Goal: Information Seeking & Learning: Check status

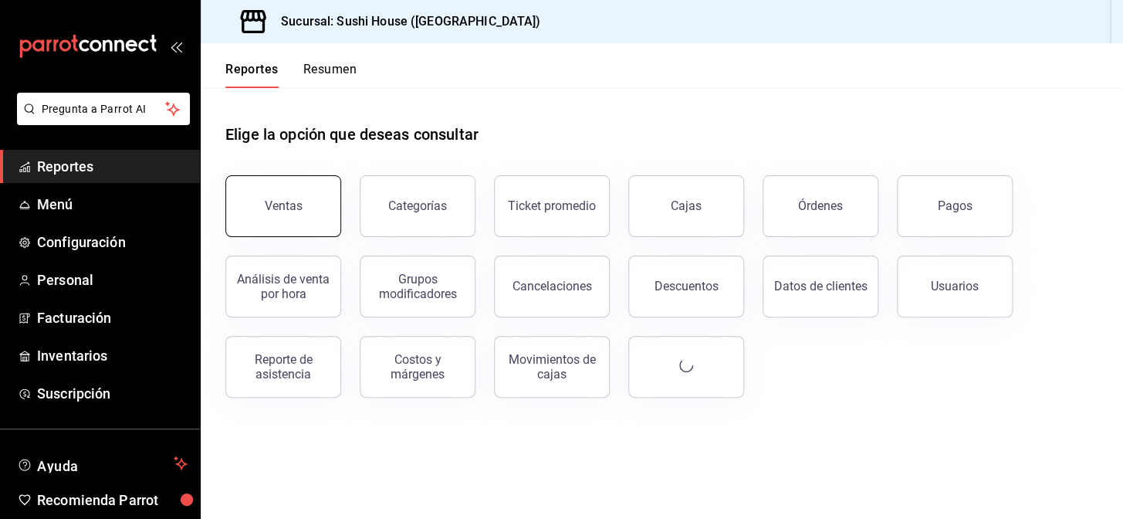
click at [284, 201] on div "Ventas" at bounding box center [284, 205] width 38 height 15
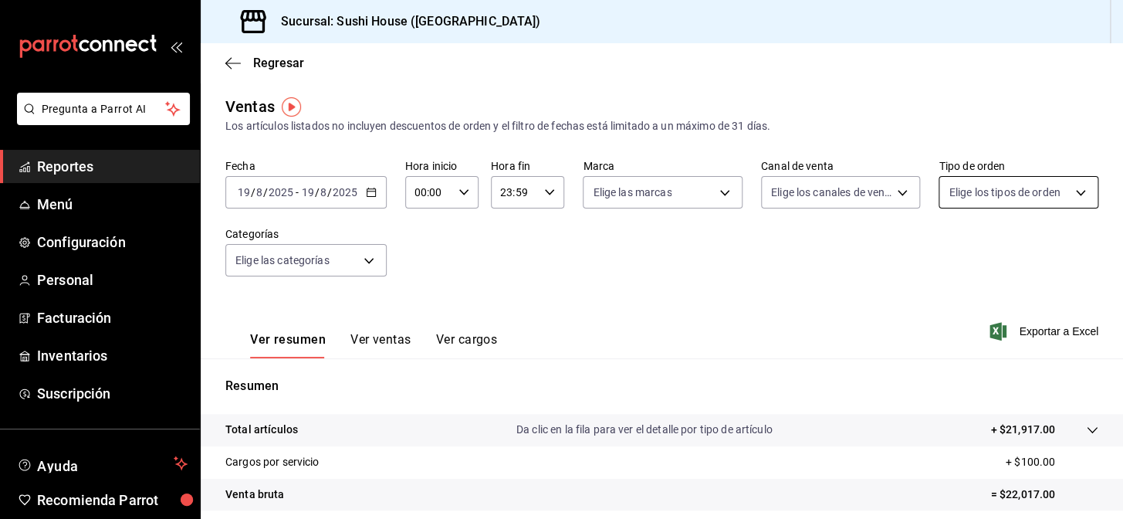
click at [966, 199] on body "Pregunta a Parrot AI Reportes Menú Configuración Personal Facturación Inventari…" at bounding box center [561, 259] width 1123 height 519
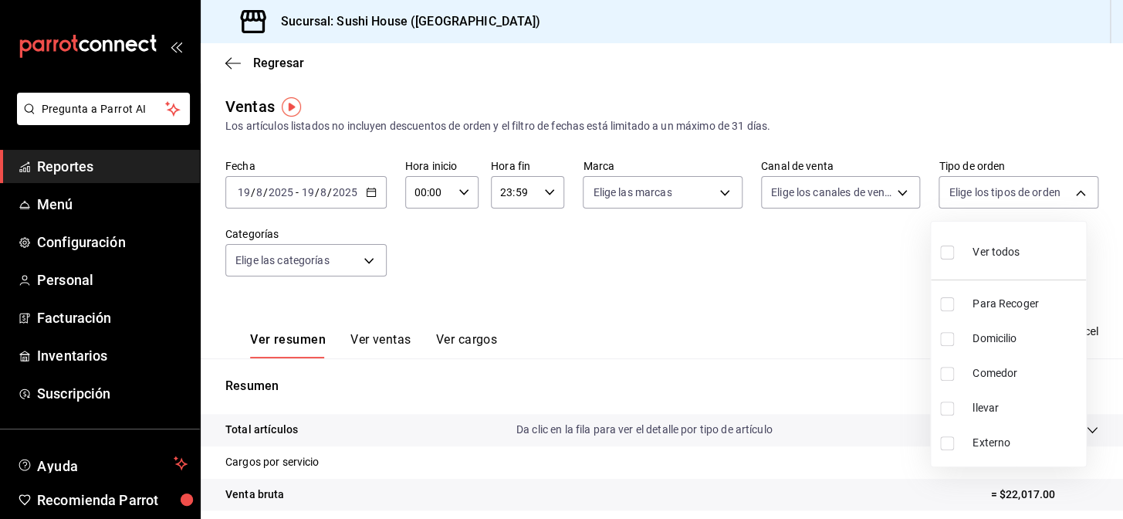
click at [949, 341] on input "checkbox" at bounding box center [947, 339] width 14 height 14
checkbox input "true"
type input "c813e250-a487-4472-927d-f84c1c5aa0d0"
click at [787, 327] on div at bounding box center [561, 259] width 1123 height 519
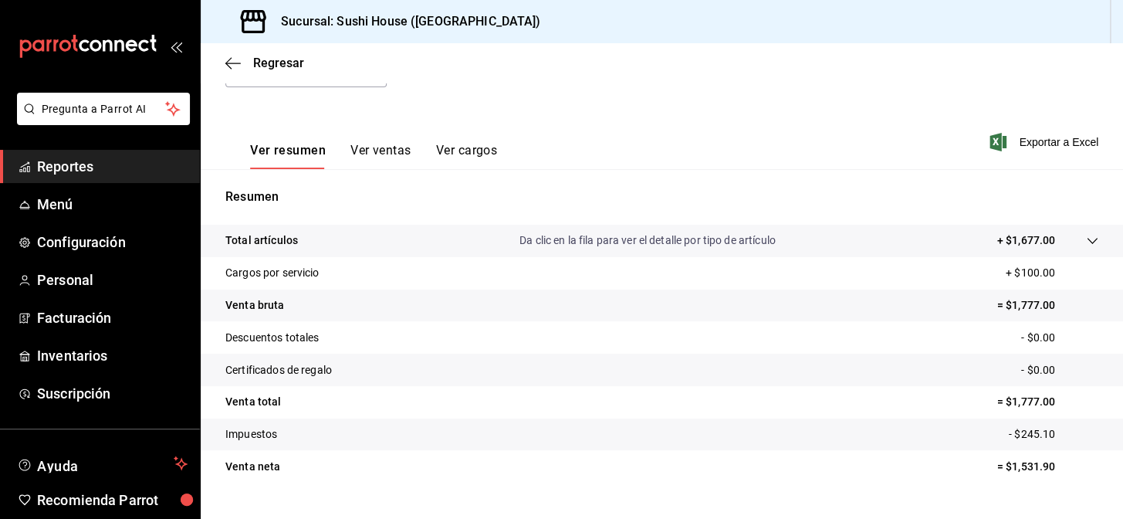
scroll to position [221, 0]
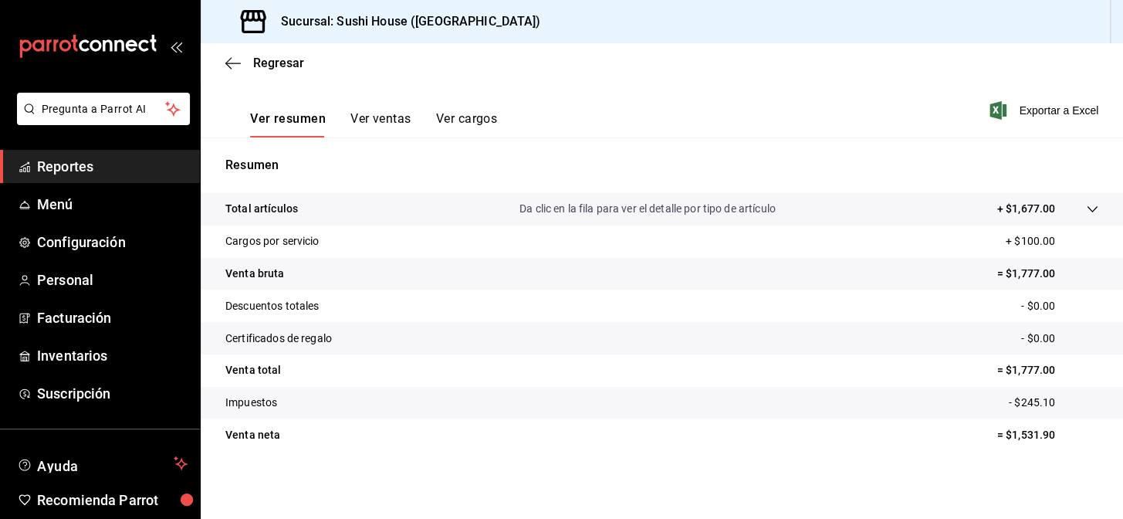
click at [136, 175] on span "Reportes" at bounding box center [112, 166] width 150 height 21
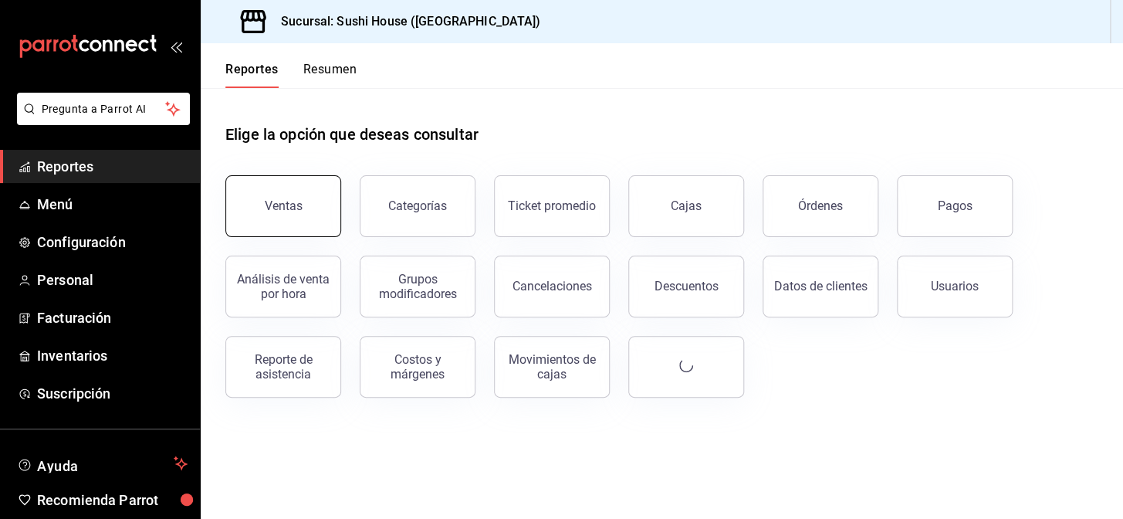
click at [270, 187] on button "Ventas" at bounding box center [283, 206] width 116 height 62
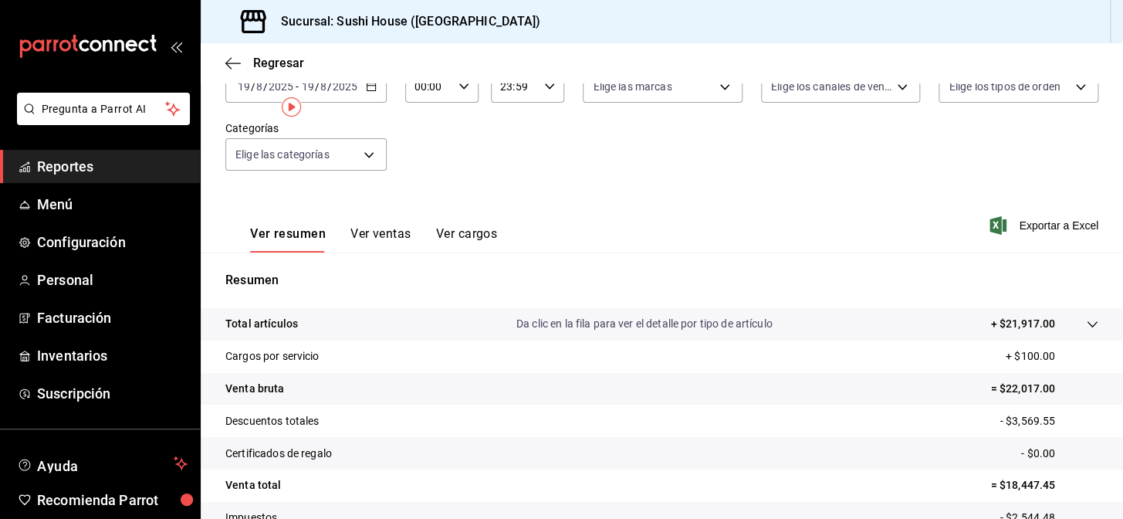
scroll to position [210, 0]
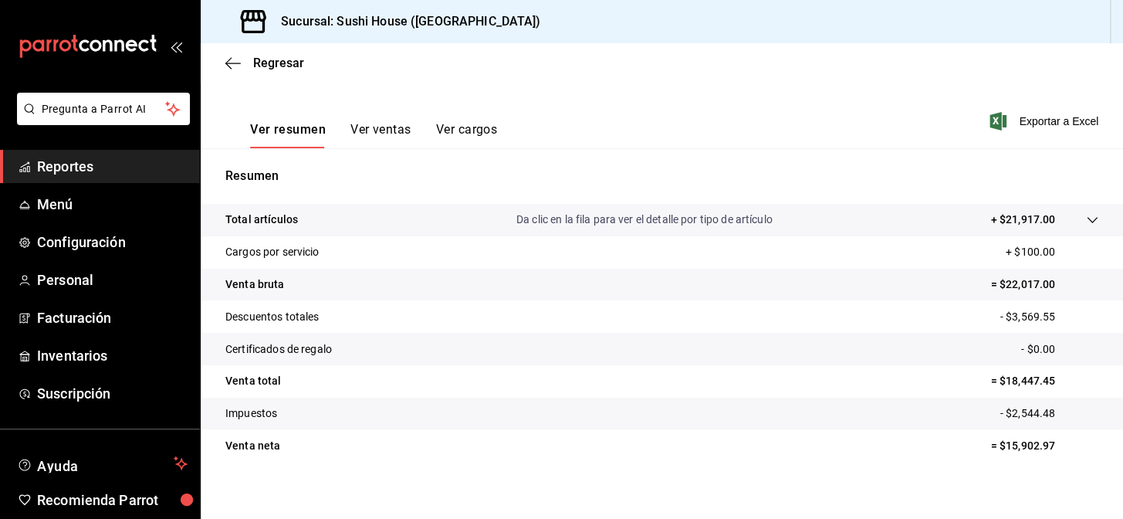
click at [154, 161] on span "Reportes" at bounding box center [112, 166] width 150 height 21
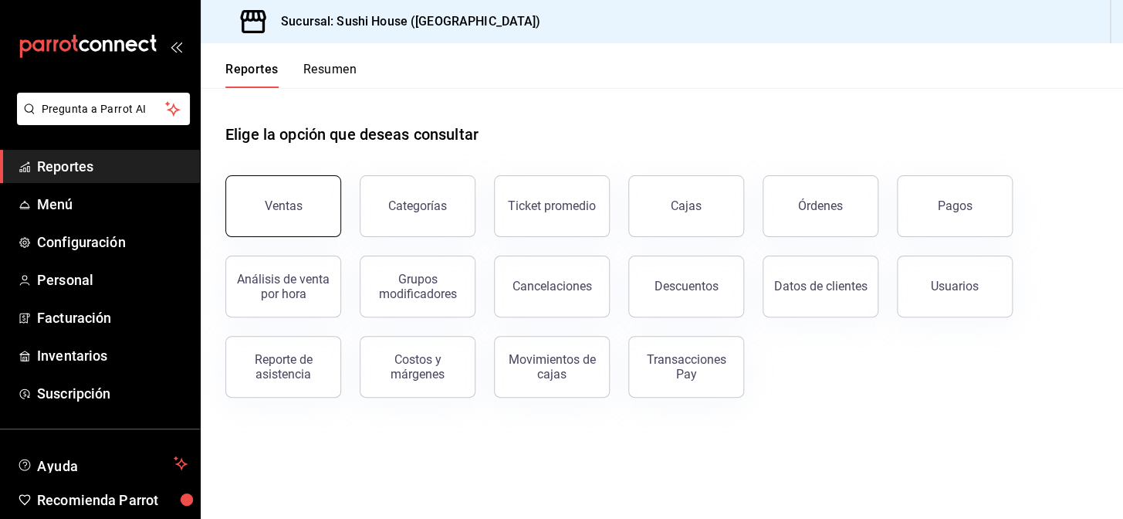
click at [293, 201] on div "Ventas" at bounding box center [284, 205] width 38 height 15
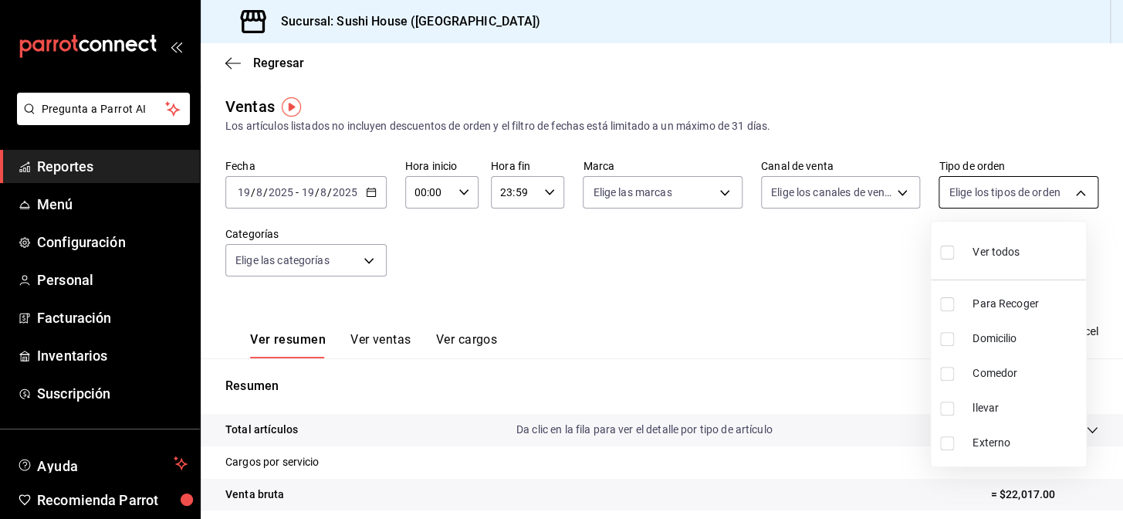
click at [980, 205] on body "Pregunta a Parrot AI Reportes Menú Configuración Personal Facturación Inventari…" at bounding box center [561, 259] width 1123 height 519
click at [755, 284] on div at bounding box center [561, 259] width 1123 height 519
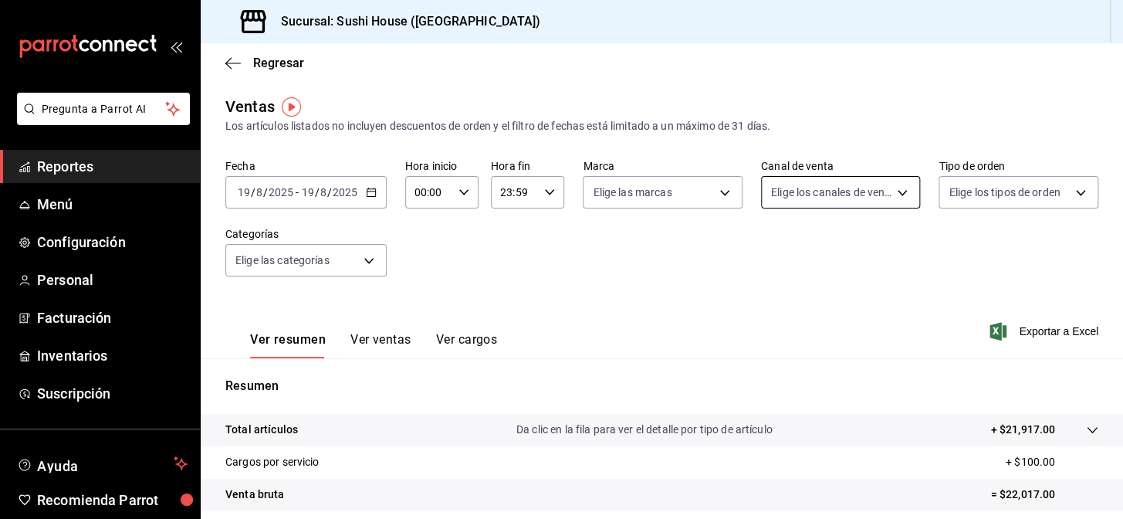
click at [798, 192] on body "Pregunta a Parrot AI Reportes Menú Configuración Personal Facturación Inventari…" at bounding box center [561, 259] width 1123 height 519
click at [774, 377] on input "checkbox" at bounding box center [772, 374] width 14 height 14
checkbox input "true"
type input "RAPPI"
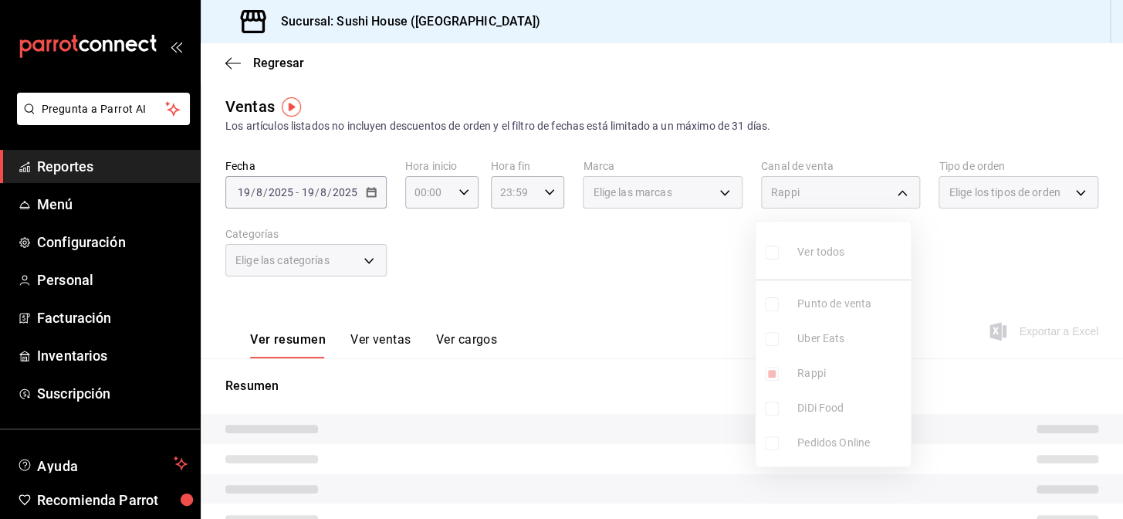
click at [620, 207] on div at bounding box center [561, 259] width 1123 height 519
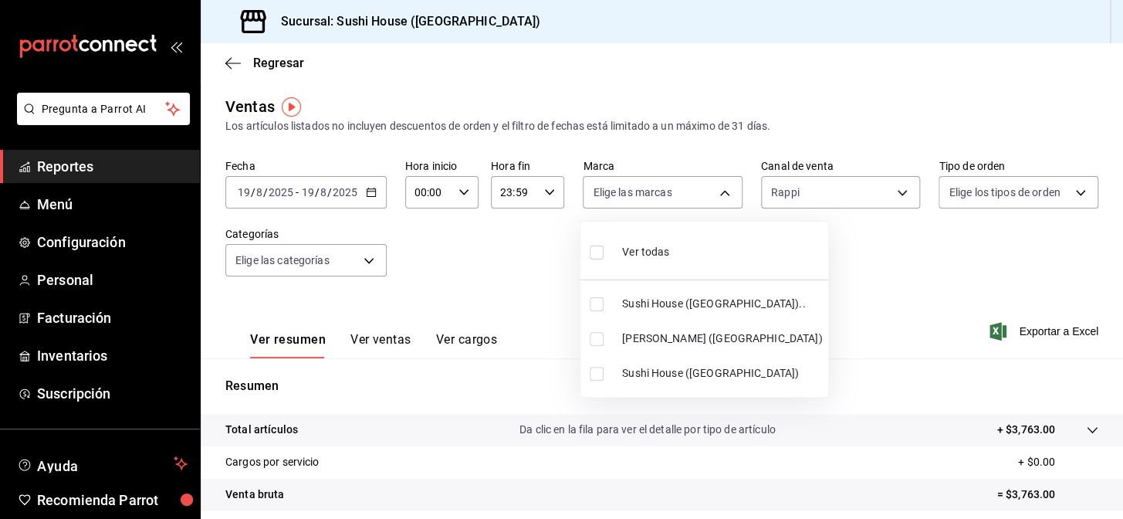
click at [617, 200] on body "Pregunta a Parrot AI Reportes Menú Configuración Personal Facturación Inventari…" at bounding box center [561, 259] width 1123 height 519
click at [596, 301] on input "checkbox" at bounding box center [597, 304] width 14 height 14
checkbox input "true"
type input "7dc1bbcc-c854-438a-98a7-f6be28febd34"
click at [602, 368] on input "checkbox" at bounding box center [597, 374] width 14 height 14
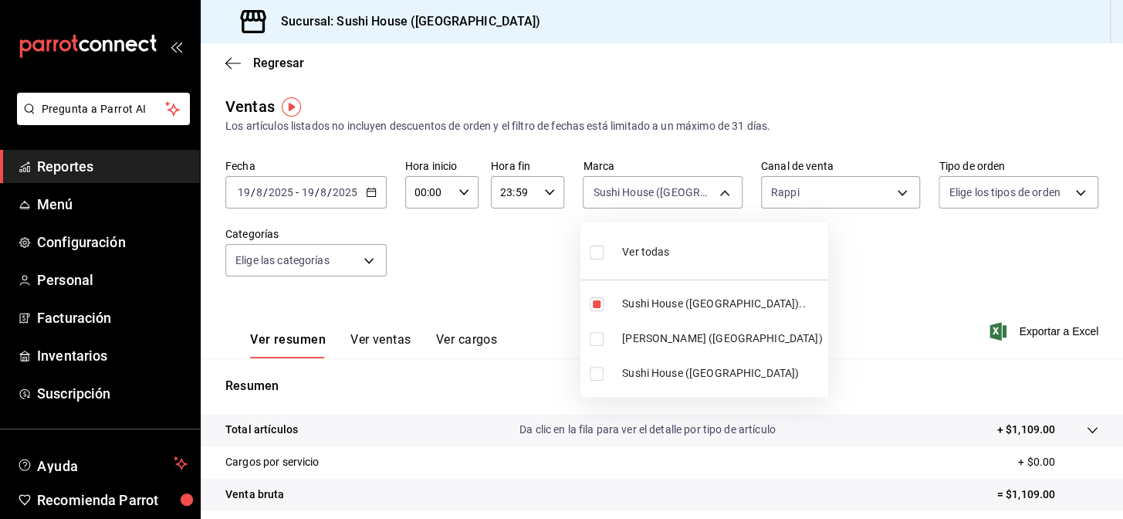
checkbox input "true"
type input "7dc1bbcc-c854-438a-98a7-f6be28febd34,fc9d632e-e170-447e-9cd5-70bd0bb3e59f"
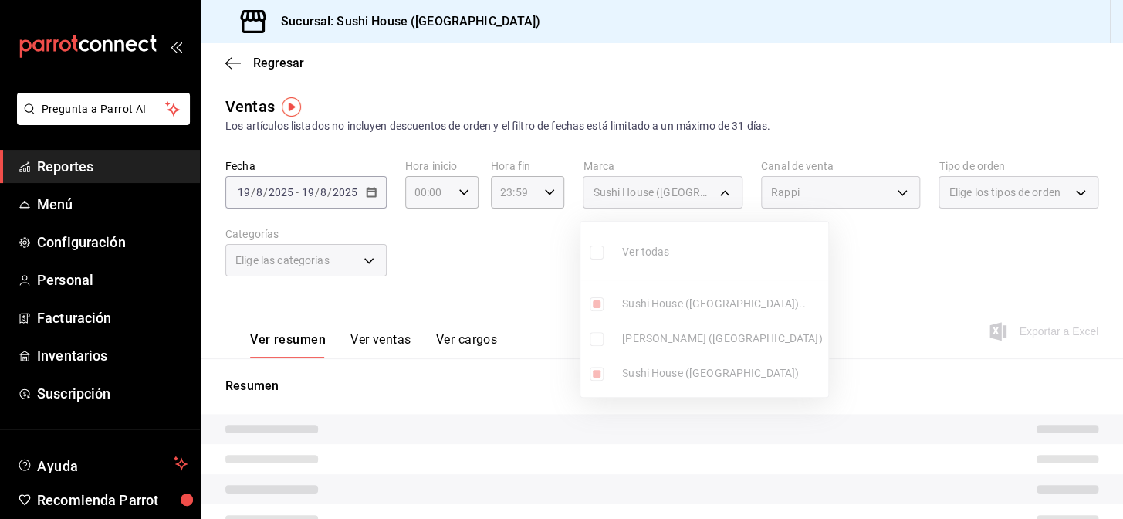
click at [536, 329] on div at bounding box center [561, 259] width 1123 height 519
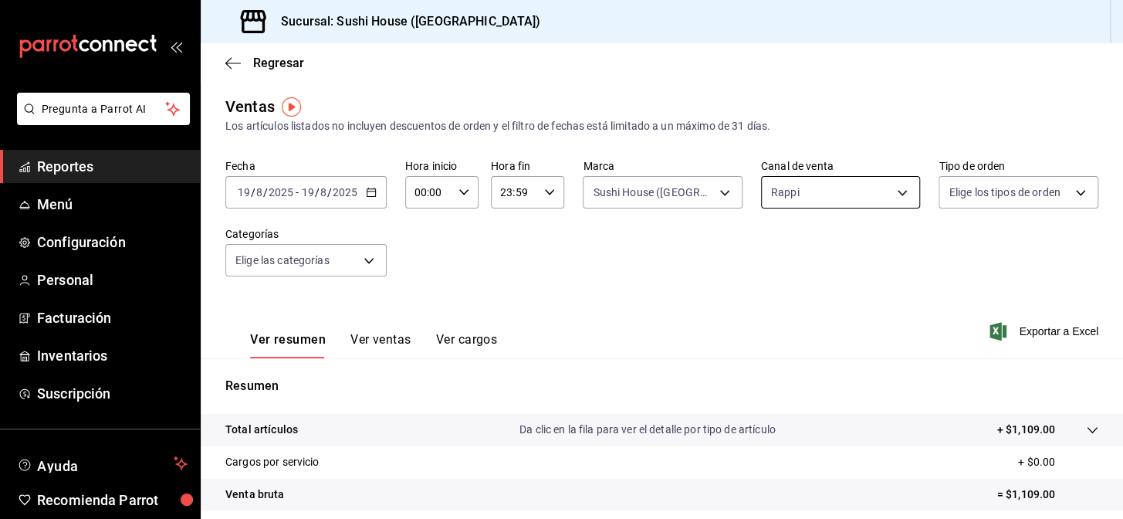
click at [786, 194] on body "Pregunta a Parrot AI Reportes Menú Configuración Personal Facturación Inventari…" at bounding box center [561, 259] width 1123 height 519
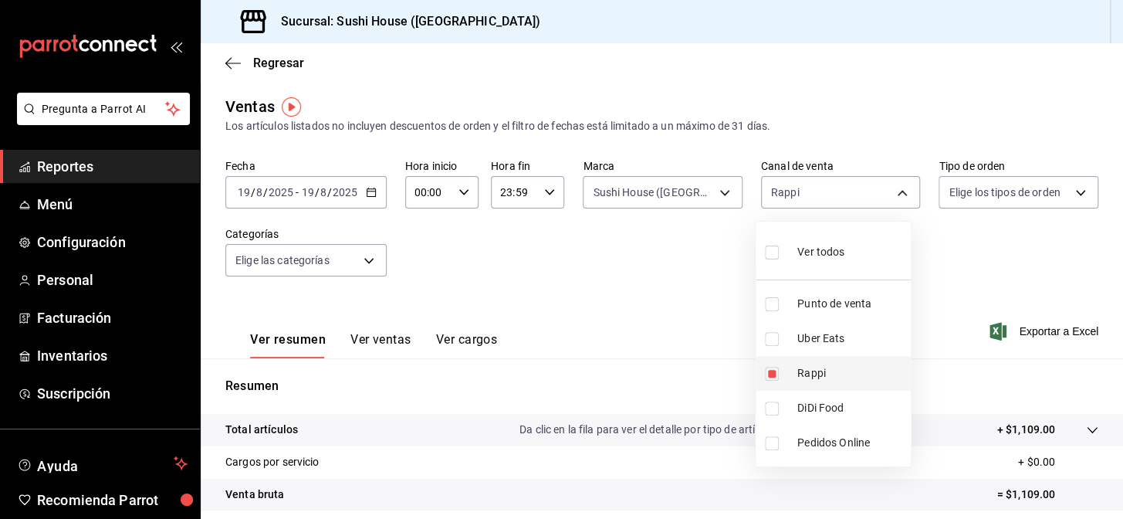
click at [775, 377] on input "checkbox" at bounding box center [772, 374] width 14 height 14
checkbox input "false"
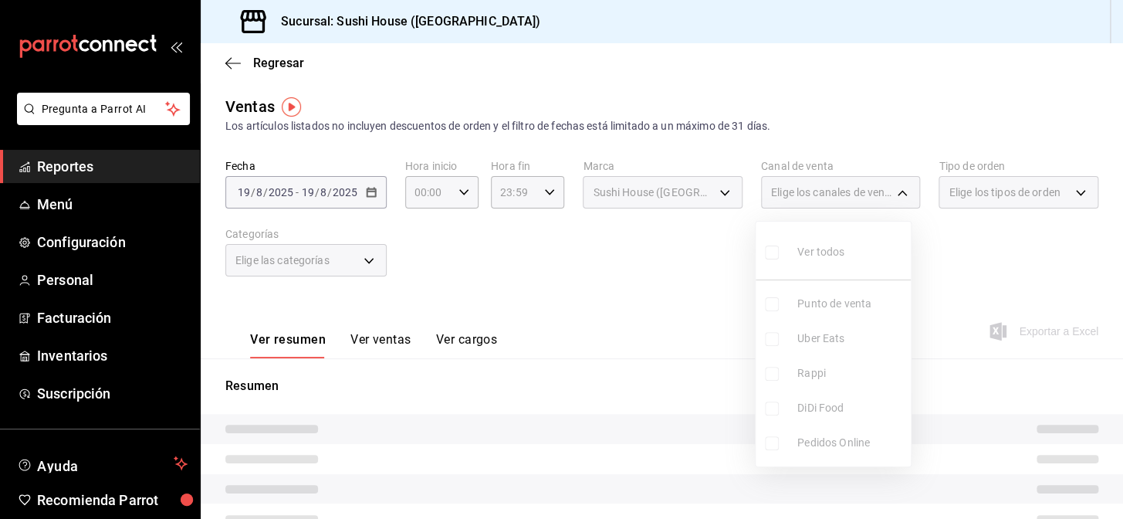
click at [771, 337] on ul "Ver todos Punto de venta Uber Eats Rappi DiDi Food Pedidos Online" at bounding box center [832, 343] width 155 height 245
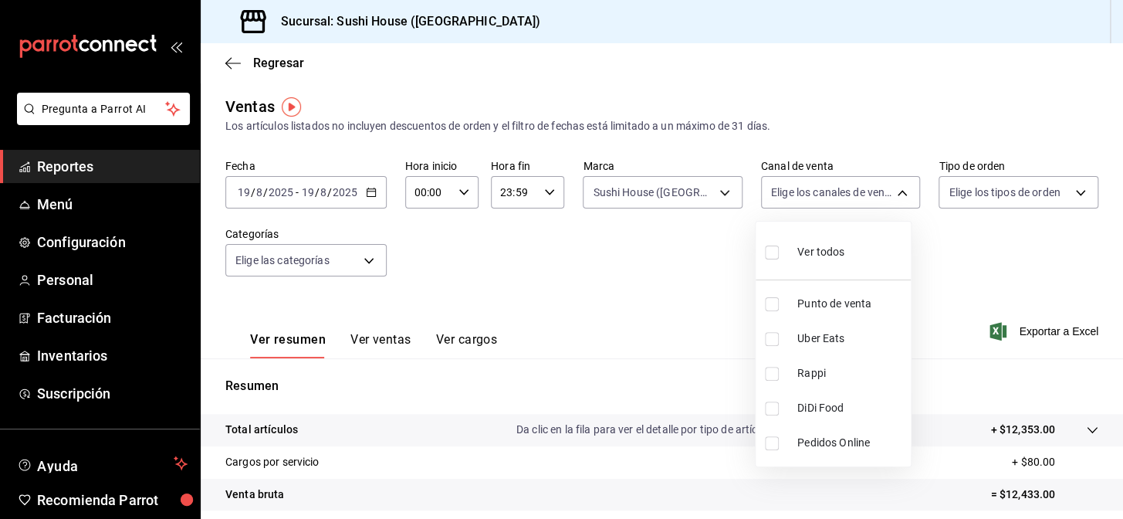
click at [771, 337] on input "checkbox" at bounding box center [772, 339] width 14 height 14
checkbox input "true"
type input "UBER_EATS"
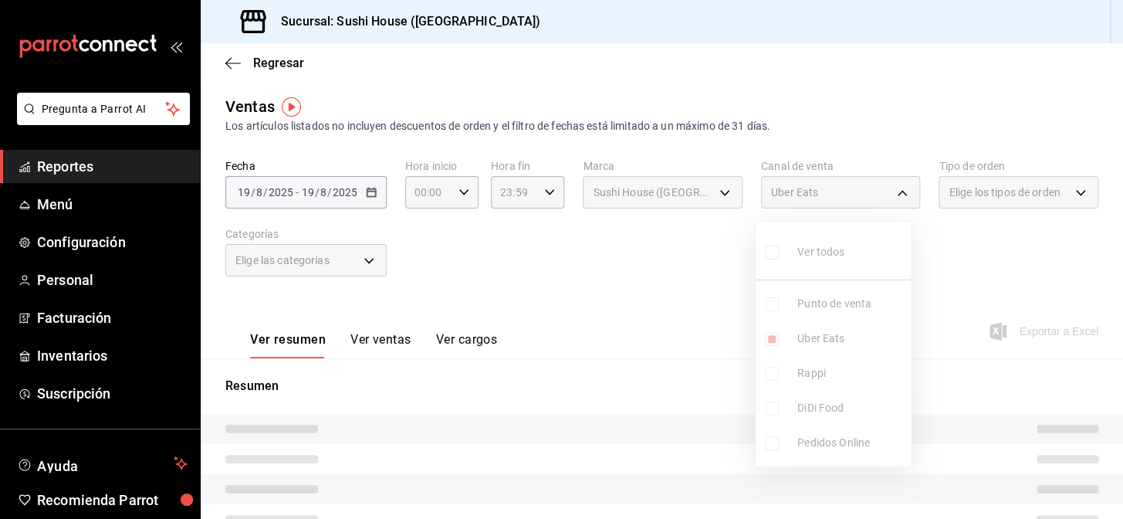
click at [630, 319] on div at bounding box center [561, 259] width 1123 height 519
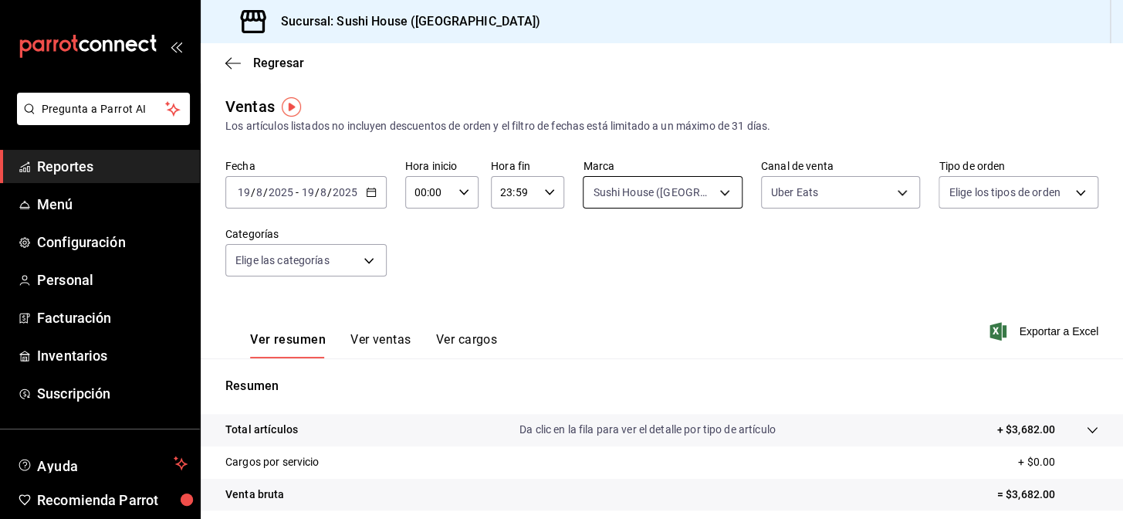
click at [667, 202] on body "Pregunta a Parrot AI Reportes Menú Configuración Personal Facturación Inventari…" at bounding box center [561, 259] width 1123 height 519
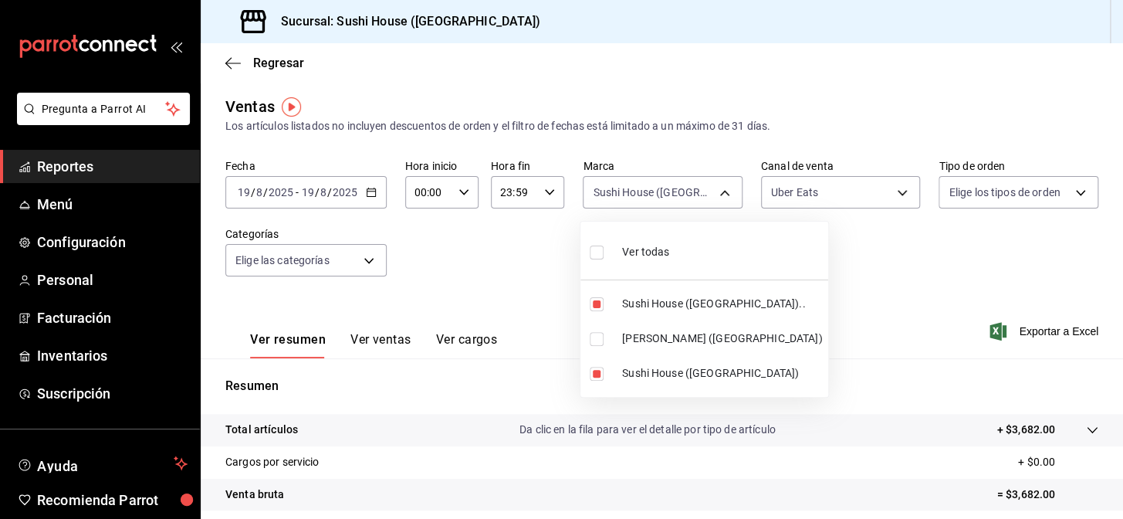
click at [816, 184] on div at bounding box center [561, 259] width 1123 height 519
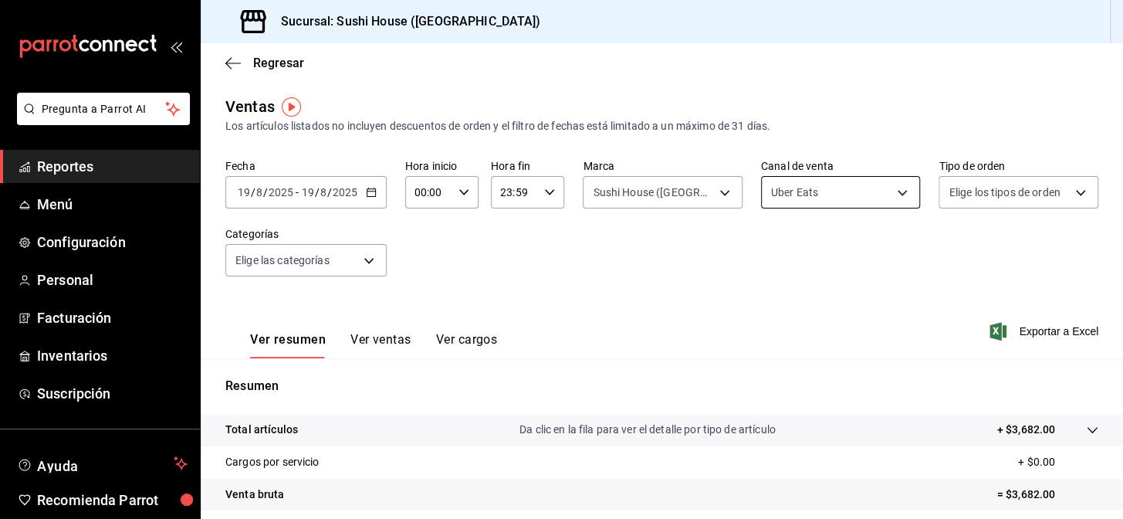
click at [787, 205] on body "Pregunta a Parrot AI Reportes Menú Configuración Personal Facturación Inventari…" at bounding box center [561, 259] width 1123 height 519
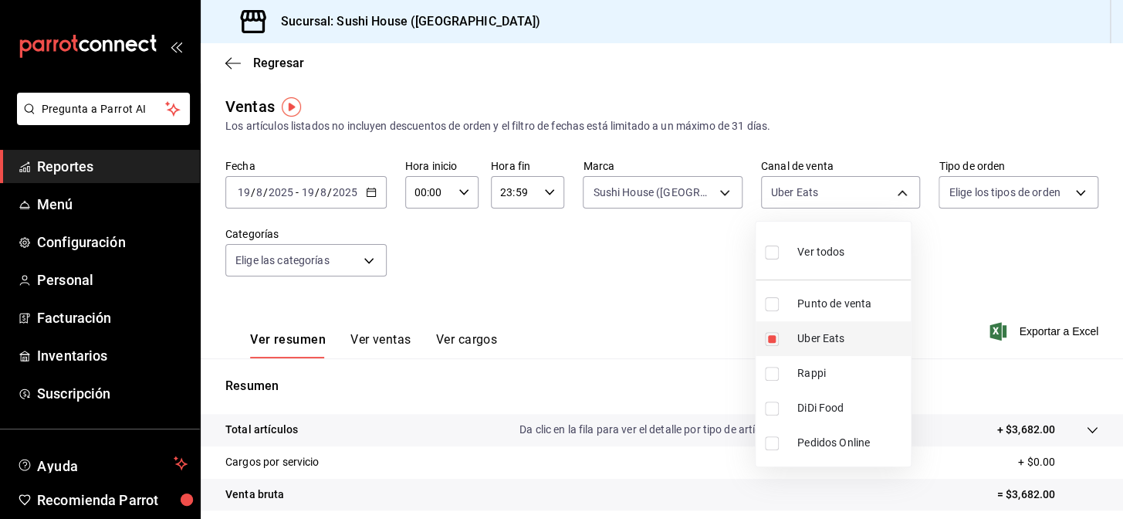
click at [765, 339] on input "checkbox" at bounding box center [772, 339] width 14 height 14
checkbox input "false"
click at [775, 414] on li "DiDi Food" at bounding box center [832, 407] width 155 height 35
type input "DIDI_FOOD"
checkbox input "true"
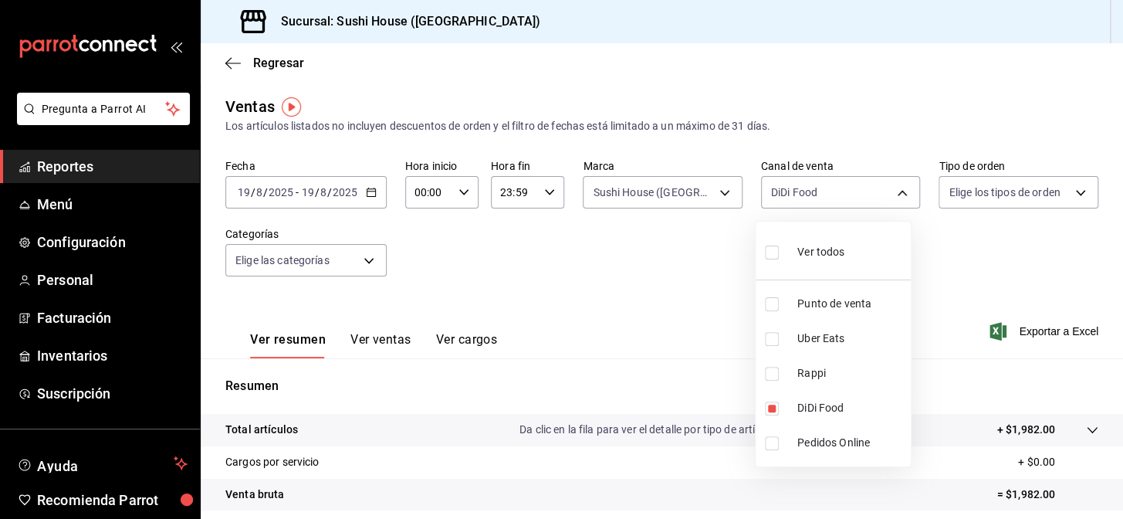
click at [647, 328] on div at bounding box center [561, 259] width 1123 height 519
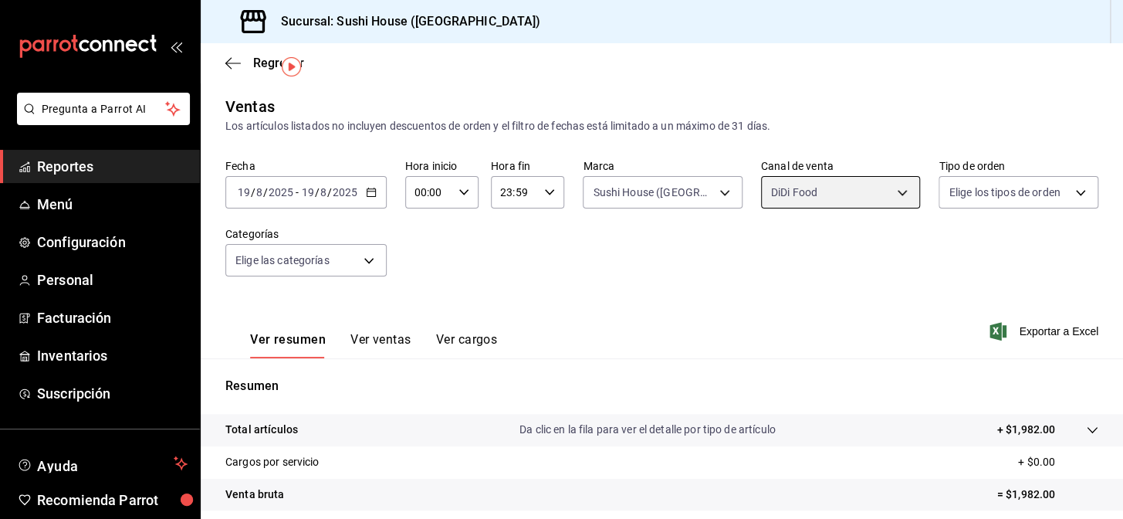
scroll to position [69, 0]
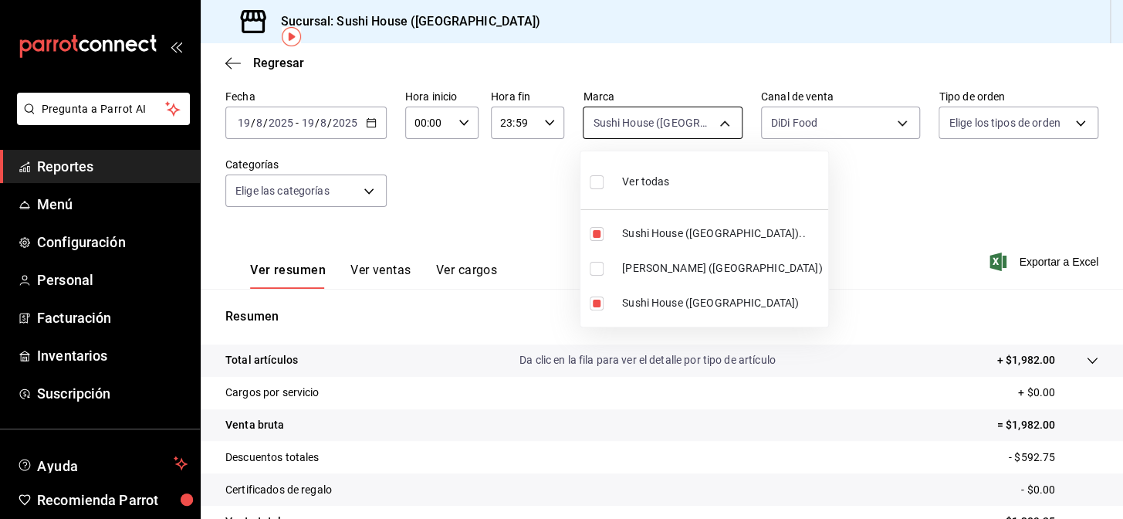
click at [641, 111] on body "Pregunta a Parrot AI Reportes Menú Configuración Personal Facturación Inventari…" at bounding box center [561, 259] width 1123 height 519
click at [596, 235] on input "checkbox" at bounding box center [597, 234] width 14 height 14
checkbox input "false"
type input "fc9d632e-e170-447e-9cd5-70bd0bb3e59f"
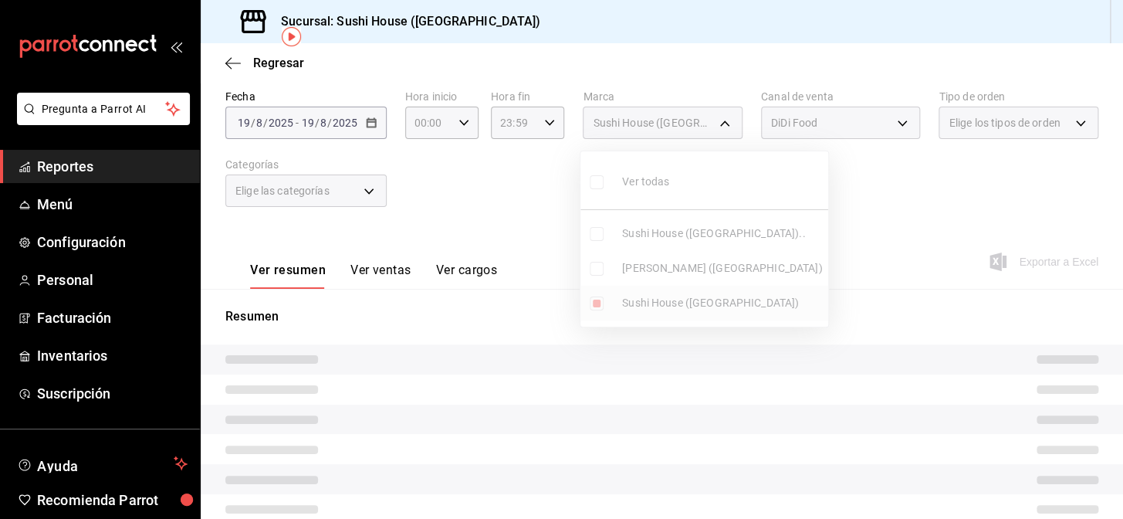
click at [595, 306] on ul "Ver todas Sushi House ([GEOGRAPHIC_DATA]).. Genki Poke ([GEOGRAPHIC_DATA]) [GEO…" at bounding box center [704, 238] width 248 height 175
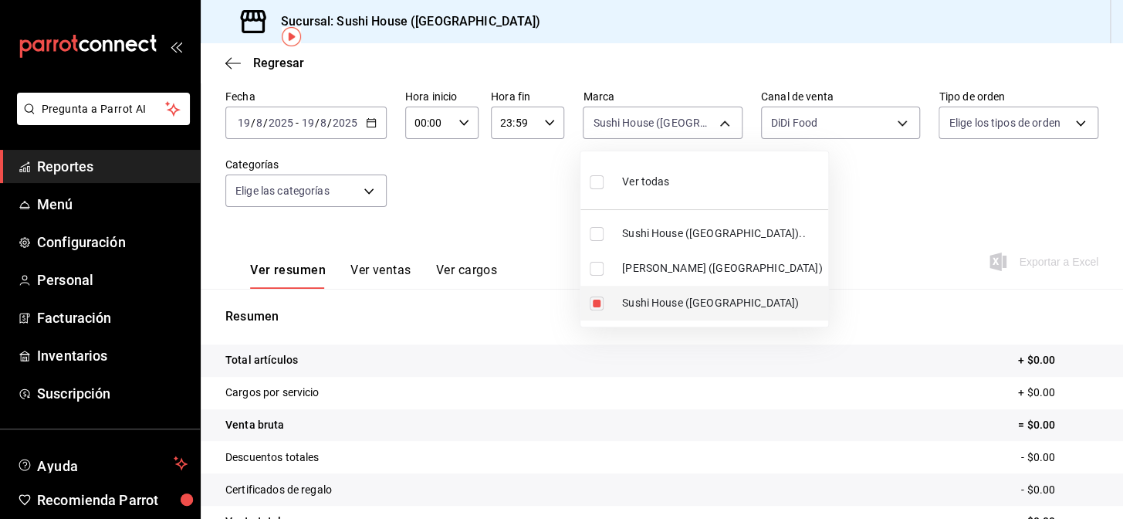
click at [593, 305] on input "checkbox" at bounding box center [597, 303] width 14 height 14
checkbox input "false"
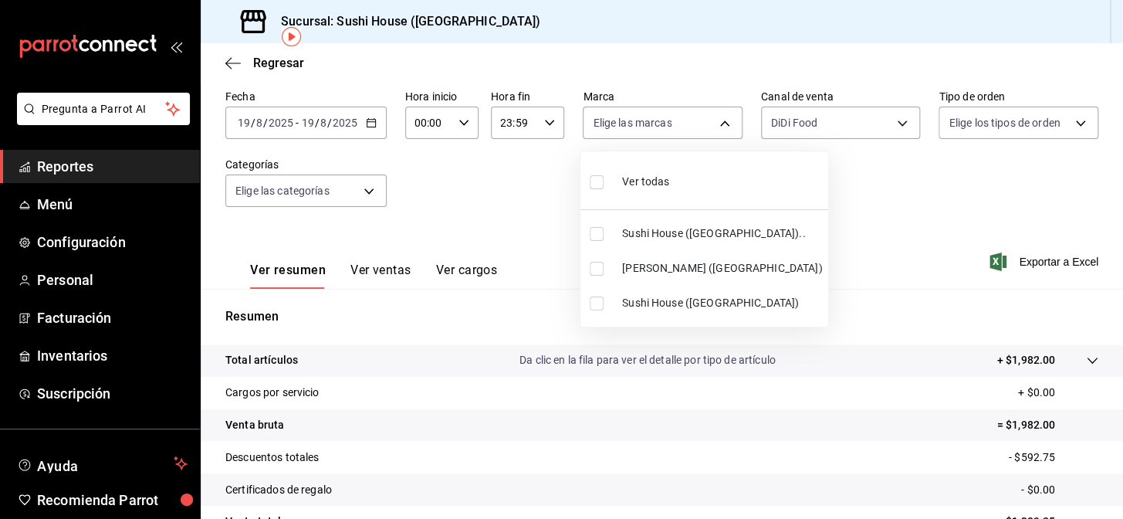
click at [597, 270] on input "checkbox" at bounding box center [597, 269] width 14 height 14
checkbox input "true"
type input "74f618c1-62af-4f1c-9f59-932c5bb3cccb"
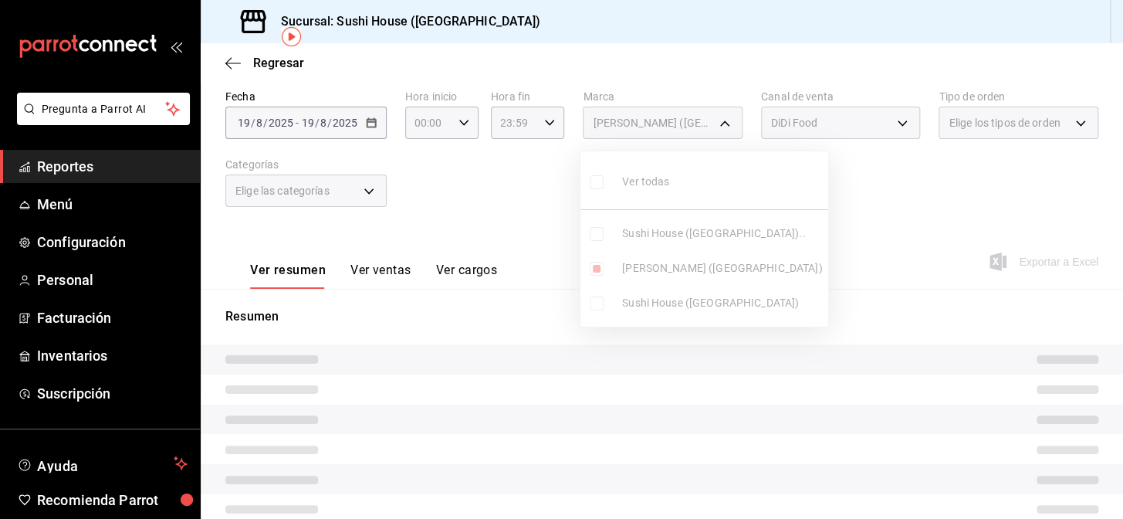
click at [548, 281] on div at bounding box center [561, 259] width 1123 height 519
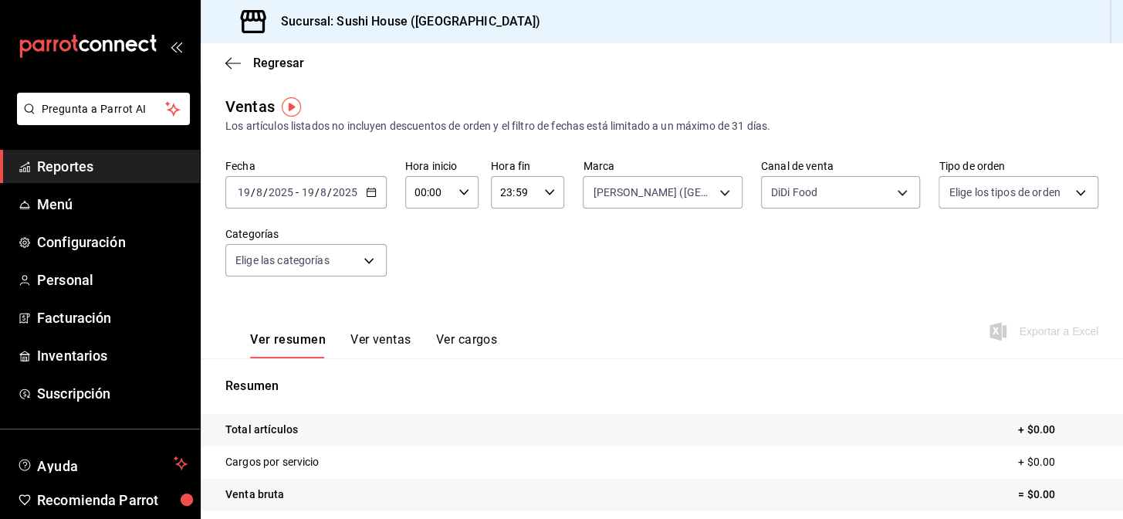
click at [115, 163] on span "Reportes" at bounding box center [112, 166] width 150 height 21
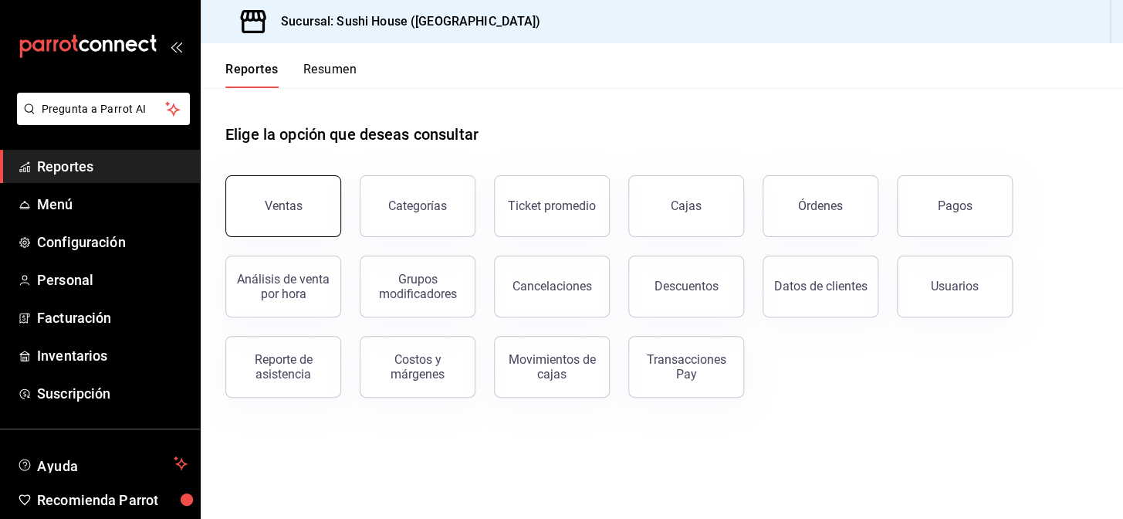
click at [298, 220] on button "Ventas" at bounding box center [283, 206] width 116 height 62
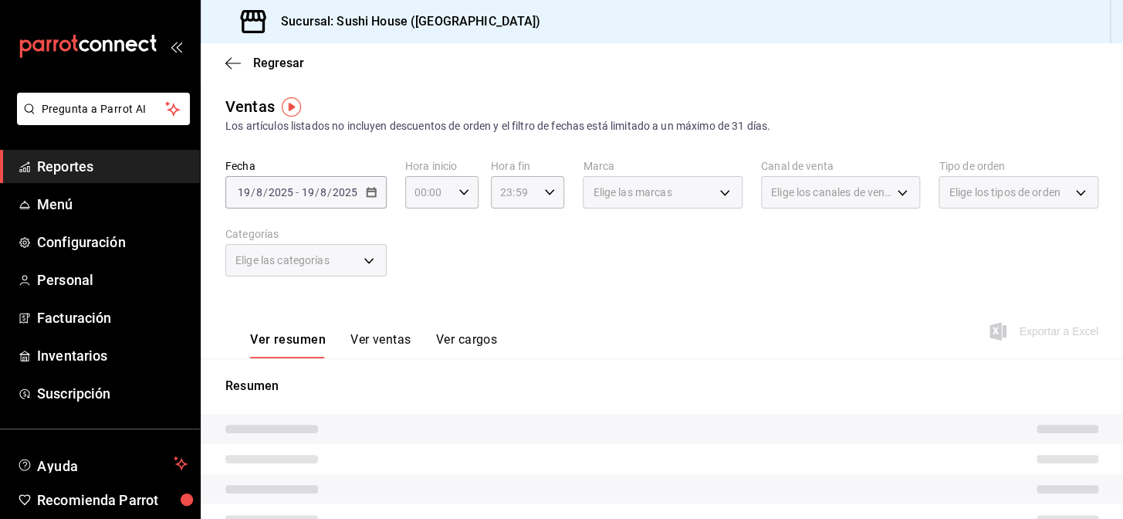
click at [804, 204] on div "Elige los canales de venta" at bounding box center [841, 192] width 160 height 32
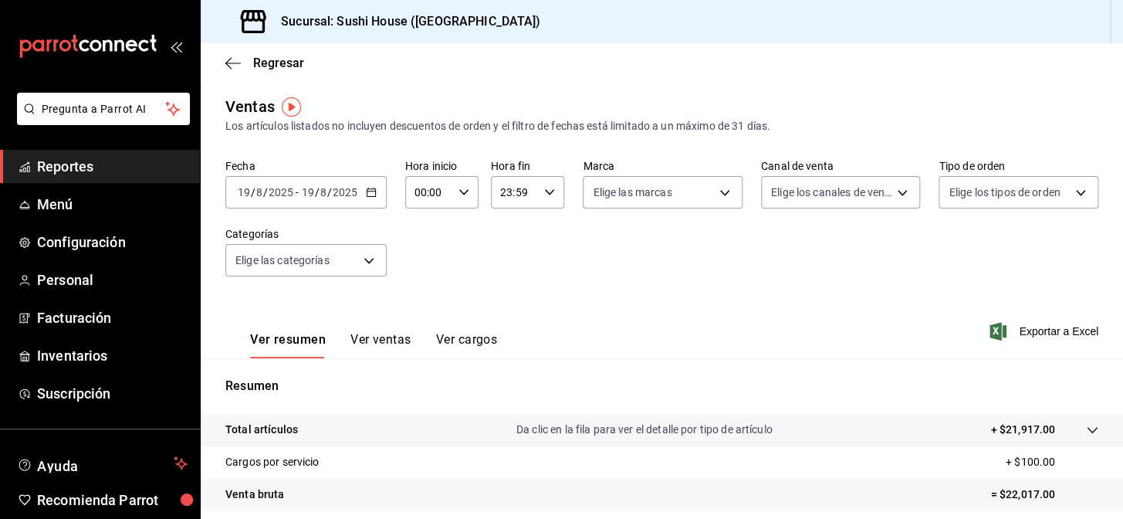
click at [842, 164] on label "Canal de venta" at bounding box center [841, 165] width 160 height 11
click at [829, 192] on body "Pregunta a Parrot AI Reportes Menú Configuración Personal Facturación Inventari…" at bounding box center [561, 259] width 1123 height 519
click at [770, 377] on input "checkbox" at bounding box center [772, 374] width 14 height 14
checkbox input "true"
type input "RAPPI"
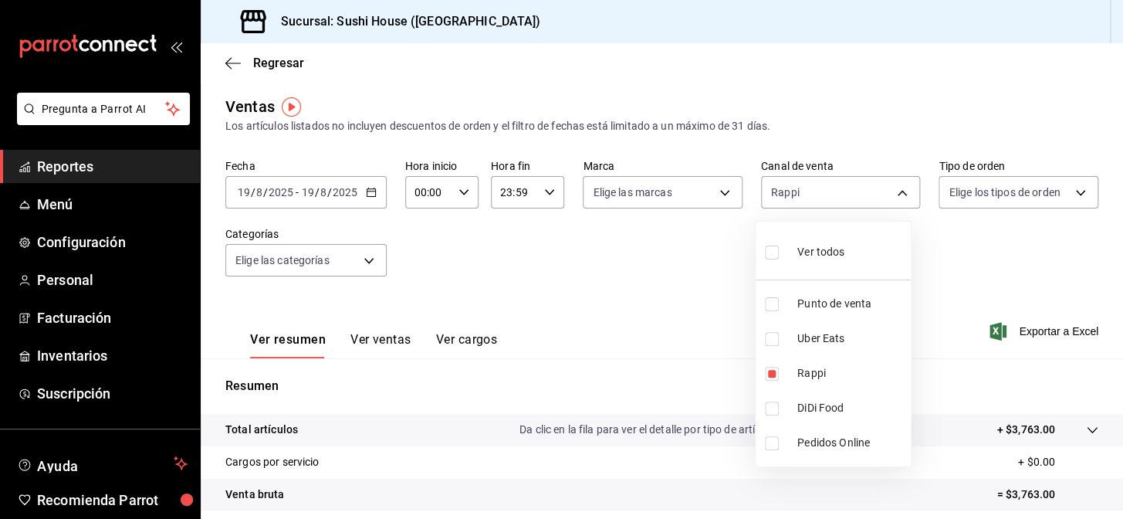
click at [685, 214] on div at bounding box center [561, 259] width 1123 height 519
click at [660, 187] on div "Ver todos Punto de venta Uber Eats Rappi DiDi Food Pedidos Online" at bounding box center [561, 259] width 1123 height 519
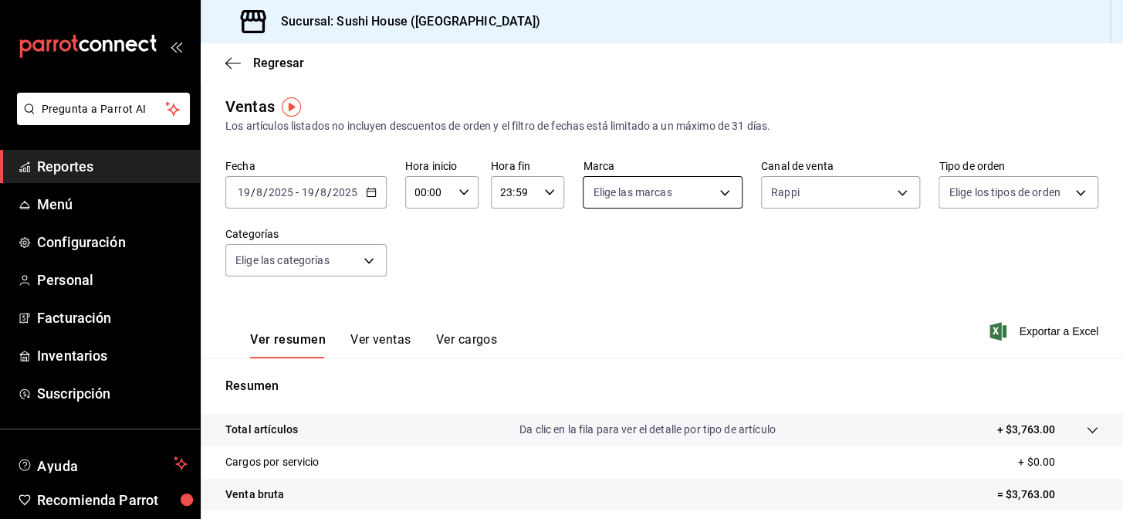
click at [646, 180] on body "Pregunta a Parrot AI Reportes Menú Configuración Personal Facturación Inventari…" at bounding box center [561, 259] width 1123 height 519
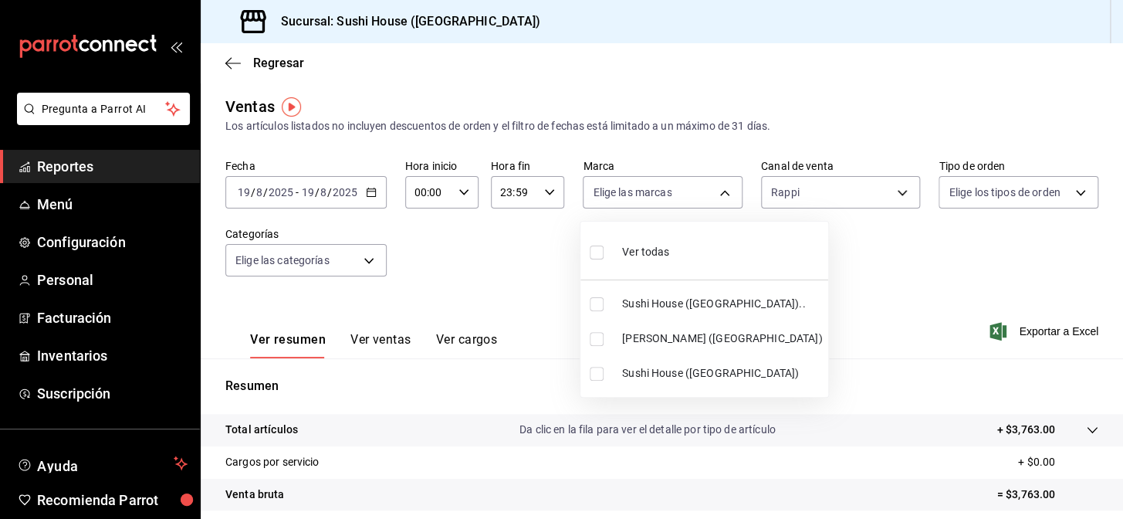
click at [598, 333] on input "checkbox" at bounding box center [597, 339] width 14 height 14
checkbox input "true"
type input "74f618c1-62af-4f1c-9f59-932c5bb3cccb"
click at [546, 338] on div at bounding box center [561, 259] width 1123 height 519
click at [642, 198] on body "Pregunta a Parrot AI Reportes Menú Configuración Personal Facturación Inventari…" at bounding box center [561, 259] width 1123 height 519
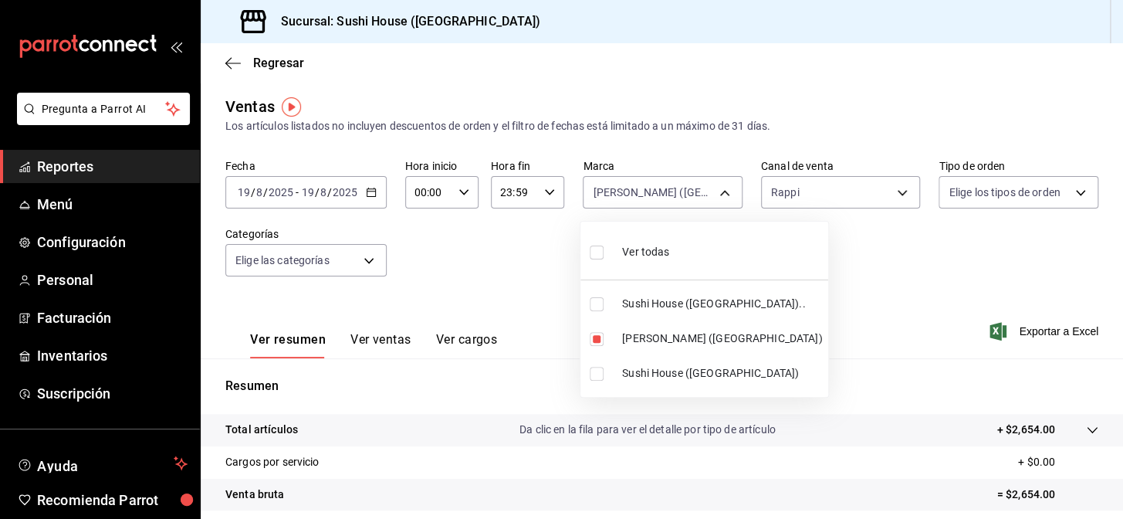
click at [513, 324] on div at bounding box center [561, 259] width 1123 height 519
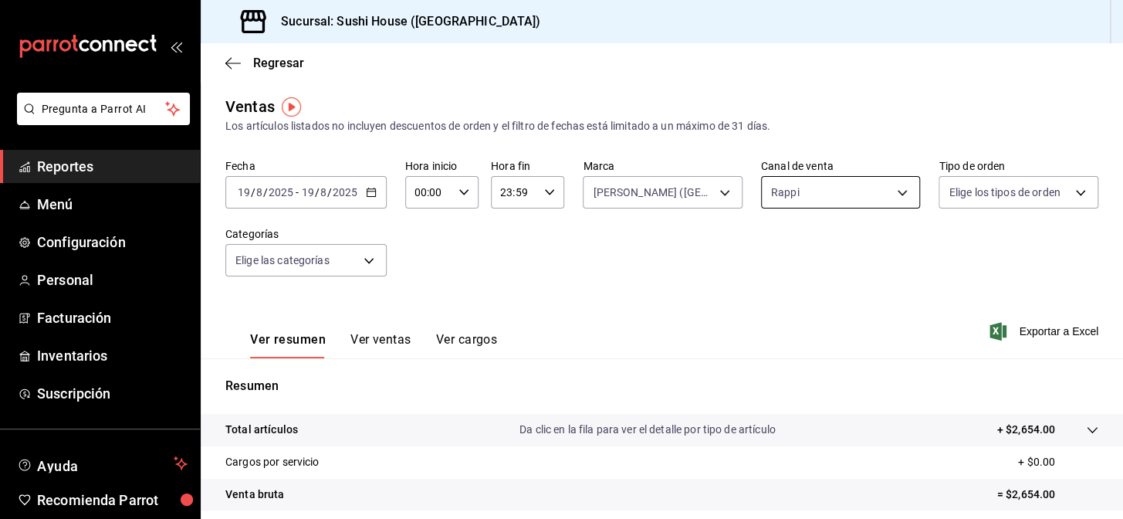
click at [782, 190] on body "Pregunta a Parrot AI Reportes Menú Configuración Personal Facturación Inventari…" at bounding box center [561, 259] width 1123 height 519
click at [954, 316] on div at bounding box center [561, 259] width 1123 height 519
click at [664, 201] on body "Pregunta a Parrot AI Reportes Menú Configuración Personal Facturación Inventari…" at bounding box center [561, 259] width 1123 height 519
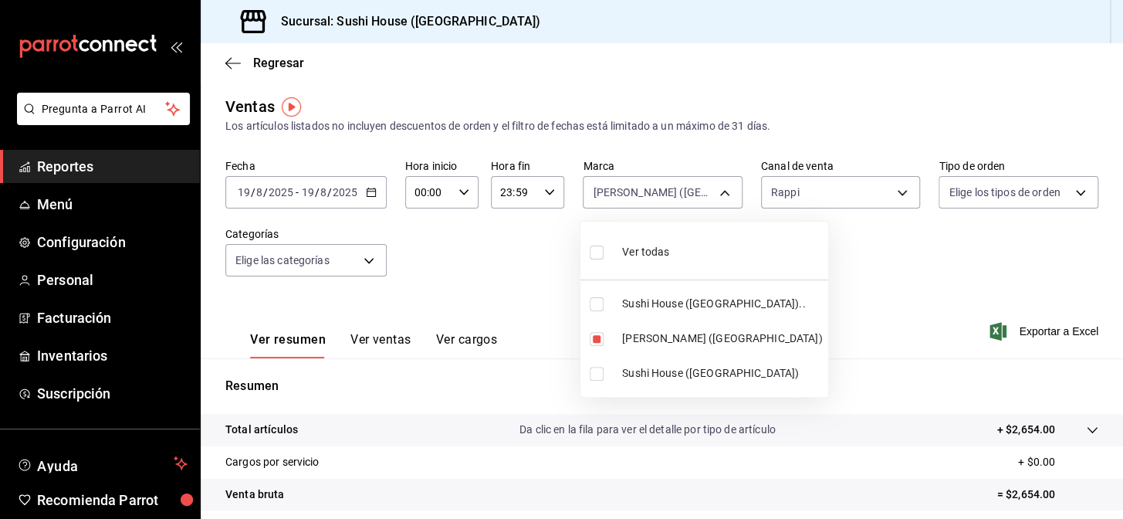
click at [517, 283] on div at bounding box center [561, 259] width 1123 height 519
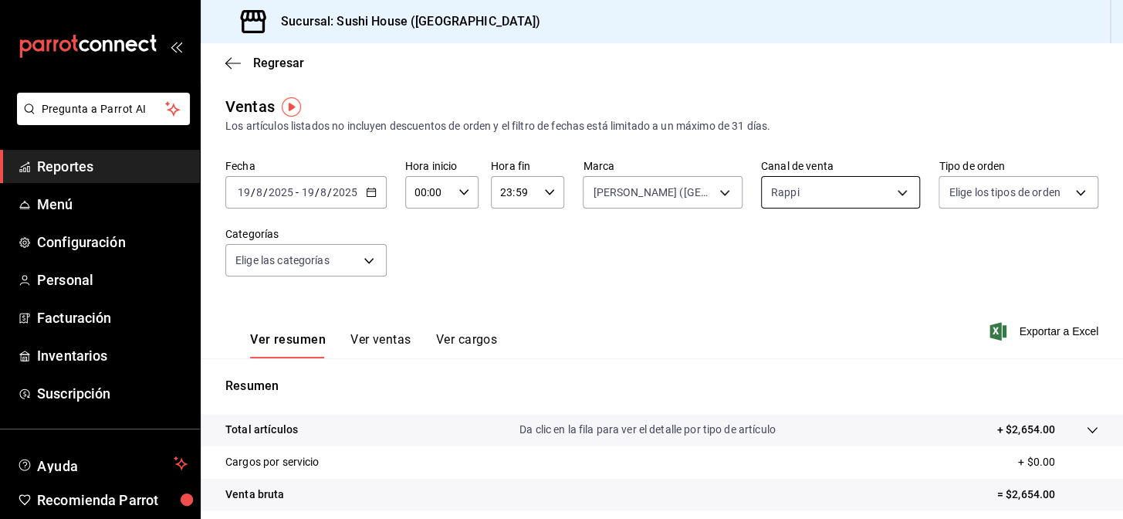
click at [803, 179] on body "Pregunta a Parrot AI Reportes Menú Configuración Personal Facturación Inventari…" at bounding box center [561, 259] width 1123 height 519
click at [492, 350] on div at bounding box center [561, 259] width 1123 height 519
click at [614, 208] on div "Fecha [DATE] [DATE] - [DATE] [DATE] Hora inicio 00:00 Hora inicio Hora fin 23:5…" at bounding box center [661, 227] width 873 height 136
click at [674, 192] on body "Pregunta a Parrot AI Reportes Menú Configuración Personal Facturación Inventari…" at bounding box center [561, 259] width 1123 height 519
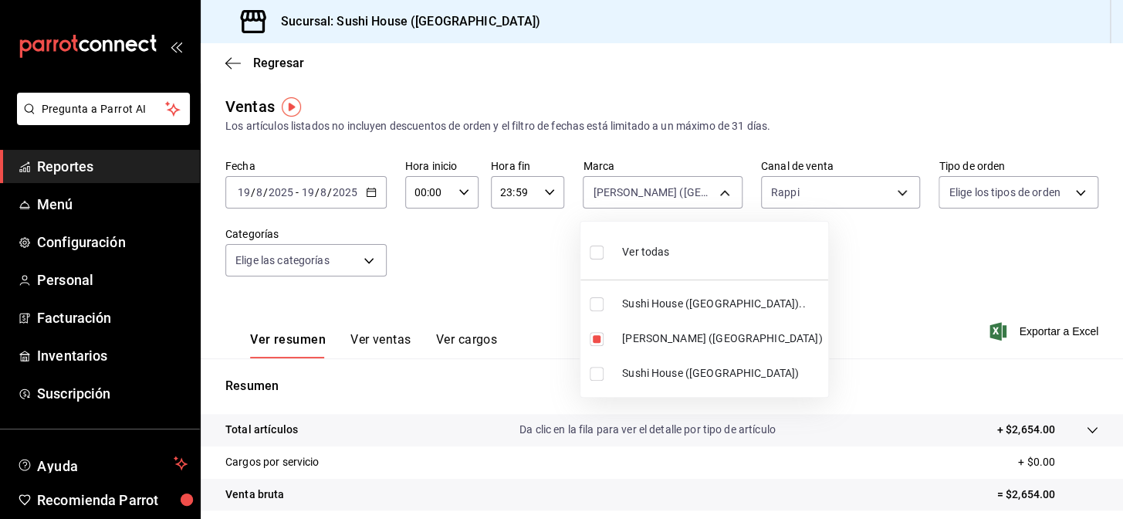
click at [803, 187] on div at bounding box center [561, 259] width 1123 height 519
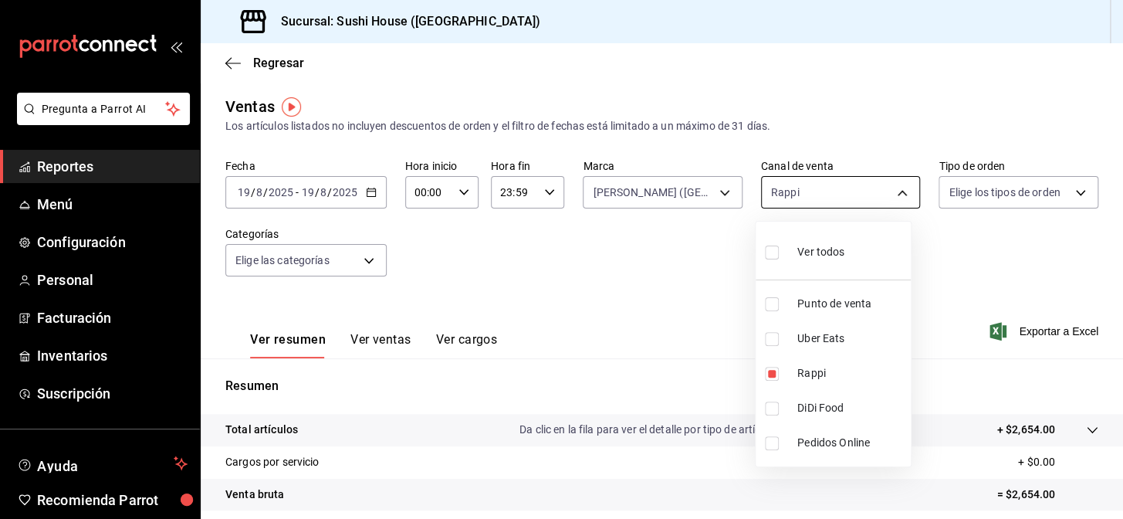
click at [825, 192] on body "Pregunta a Parrot AI Reportes Menú Configuración Personal Facturación Inventari…" at bounding box center [561, 259] width 1123 height 519
click at [662, 186] on div at bounding box center [561, 259] width 1123 height 519
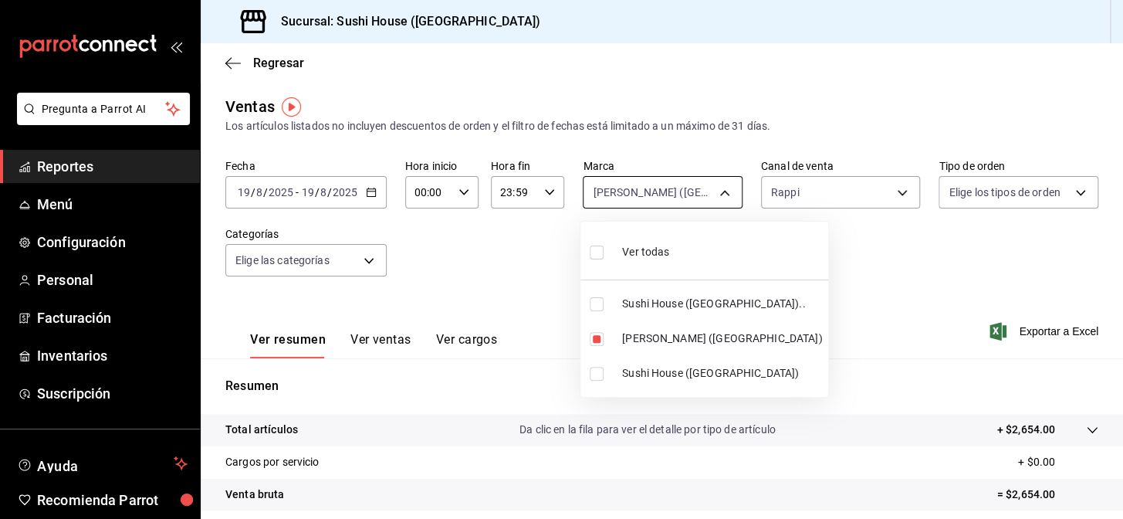
click at [690, 201] on body "Pregunta a Parrot AI Reportes Menú Configuración Personal Facturación Inventari…" at bounding box center [561, 259] width 1123 height 519
click at [802, 189] on div at bounding box center [561, 259] width 1123 height 519
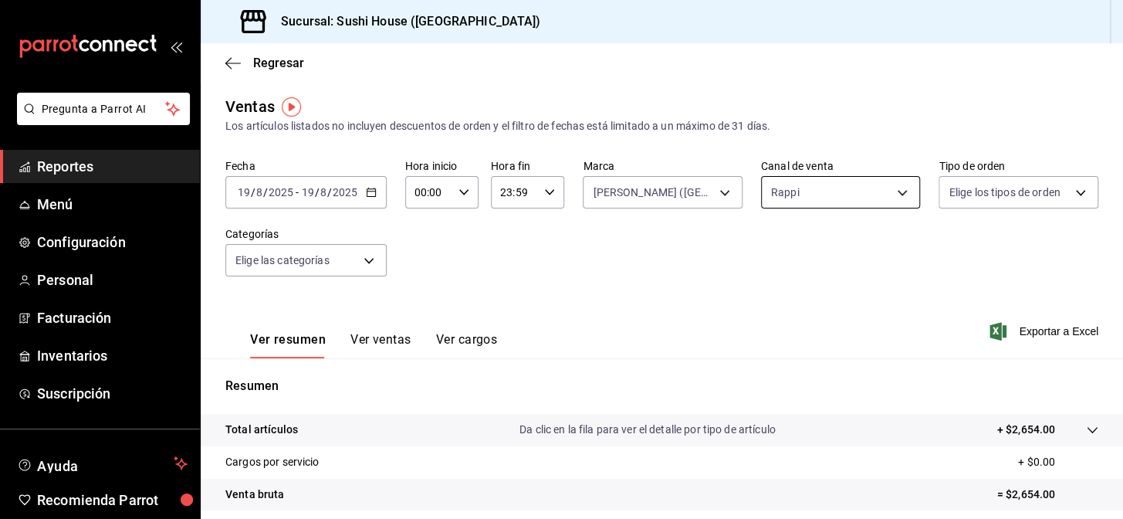
click at [797, 198] on body "Pregunta a Parrot AI Reportes Menú Configuración Personal Facturación Inventari…" at bounding box center [561, 259] width 1123 height 519
click at [706, 296] on div at bounding box center [561, 259] width 1123 height 519
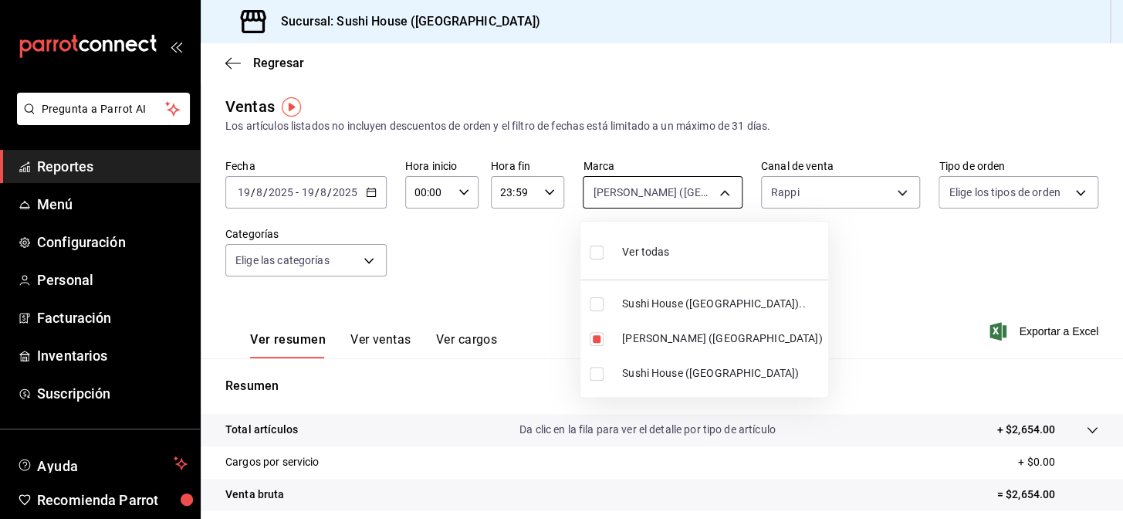
click at [683, 192] on body "Pregunta a Parrot AI Reportes Menú Configuración Personal Facturación Inventari…" at bounding box center [561, 259] width 1123 height 519
click at [822, 212] on div at bounding box center [561, 259] width 1123 height 519
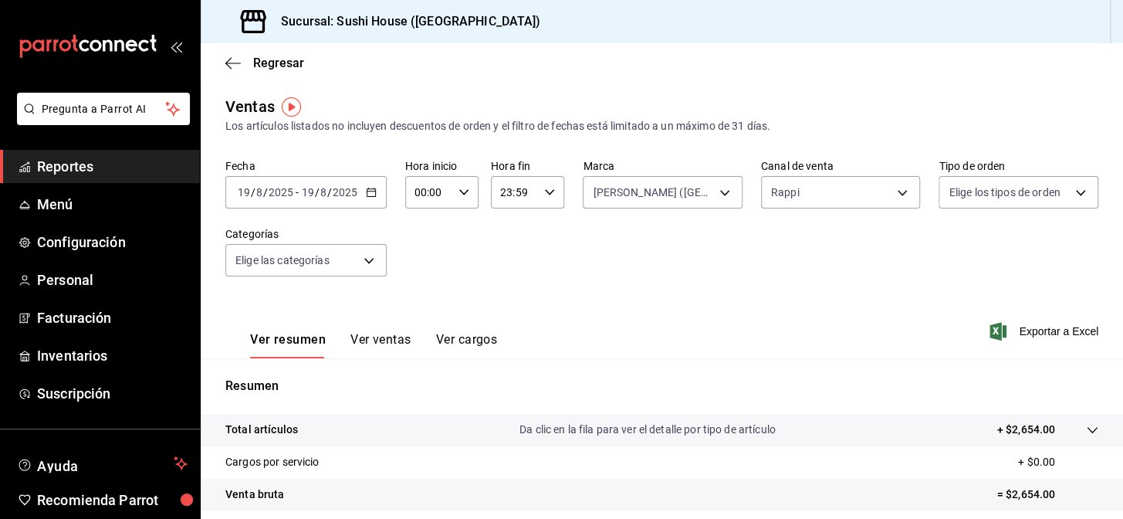
click at [809, 194] on body "Pregunta a Parrot AI Reportes Menú Configuración Personal Facturación Inventari…" at bounding box center [561, 259] width 1123 height 519
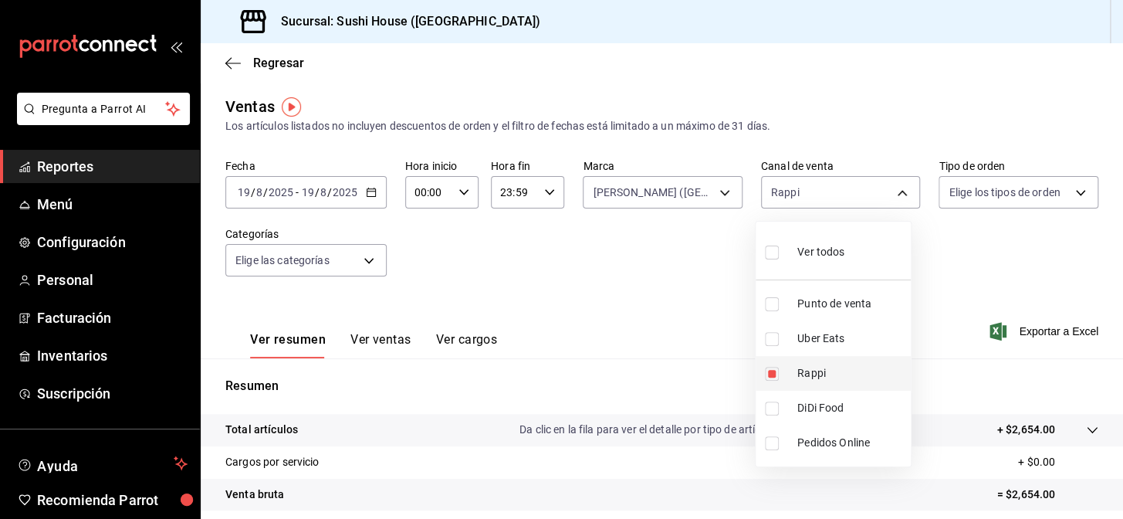
click at [776, 371] on input "checkbox" at bounding box center [772, 374] width 14 height 14
checkbox input "false"
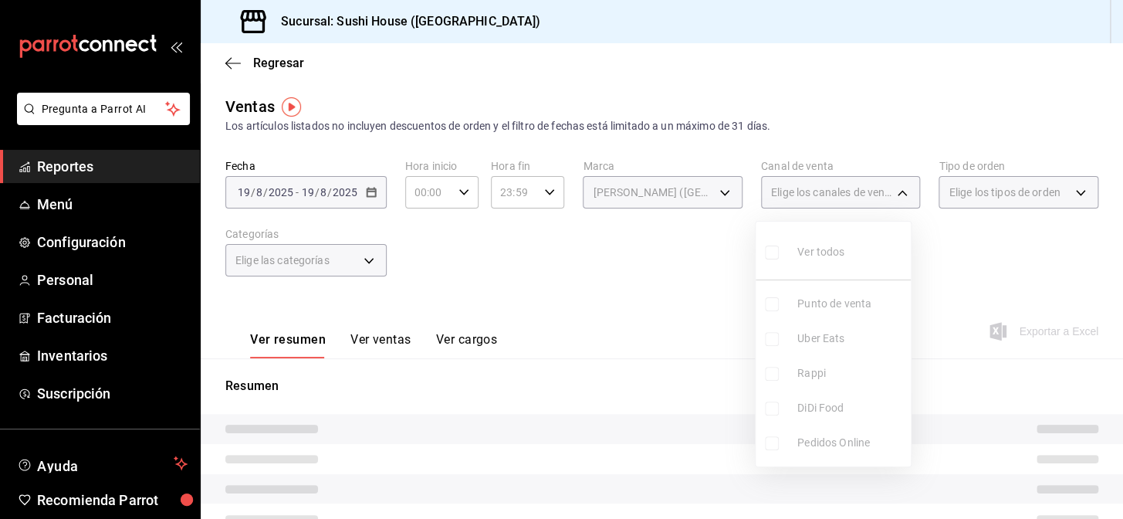
click at [771, 407] on input "checkbox" at bounding box center [772, 408] width 14 height 14
checkbox input "true"
type input "DIDI_FOOD"
click at [771, 407] on ul "Ver todos Punto de venta Uber Eats Rappi DiDi Food Pedidos Online" at bounding box center [832, 343] width 155 height 245
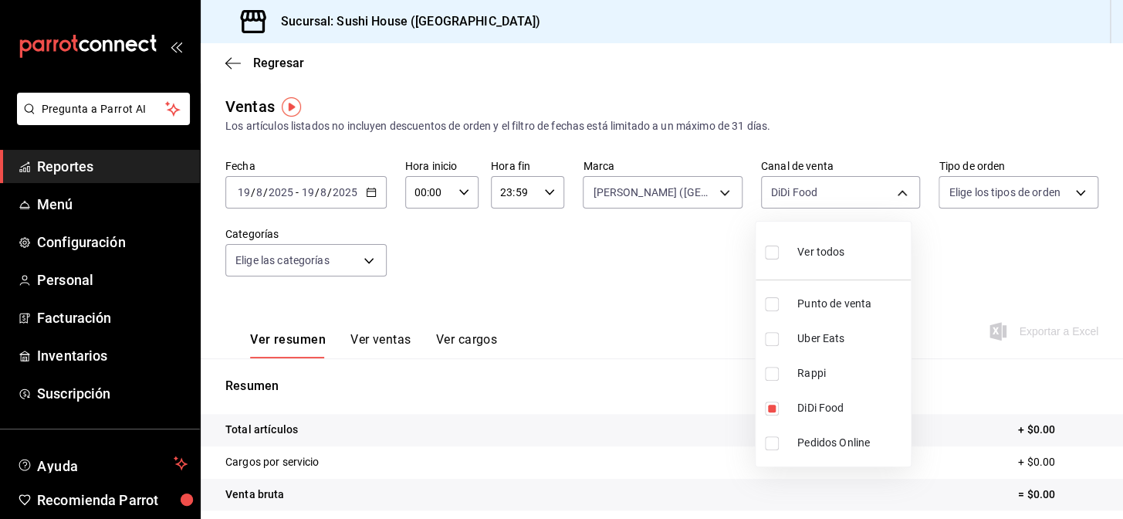
click at [672, 377] on div at bounding box center [561, 259] width 1123 height 519
click at [829, 191] on body "Pregunta a Parrot AI Reportes Menú Configuración Personal Facturación Inventari…" at bounding box center [561, 259] width 1123 height 519
drag, startPoint x: 615, startPoint y: 296, endPoint x: 612, endPoint y: 333, distance: 37.9
click at [615, 296] on div at bounding box center [561, 259] width 1123 height 519
click at [785, 193] on body "Pregunta a Parrot AI Reportes Menú Configuración Personal Facturación Inventari…" at bounding box center [561, 259] width 1123 height 519
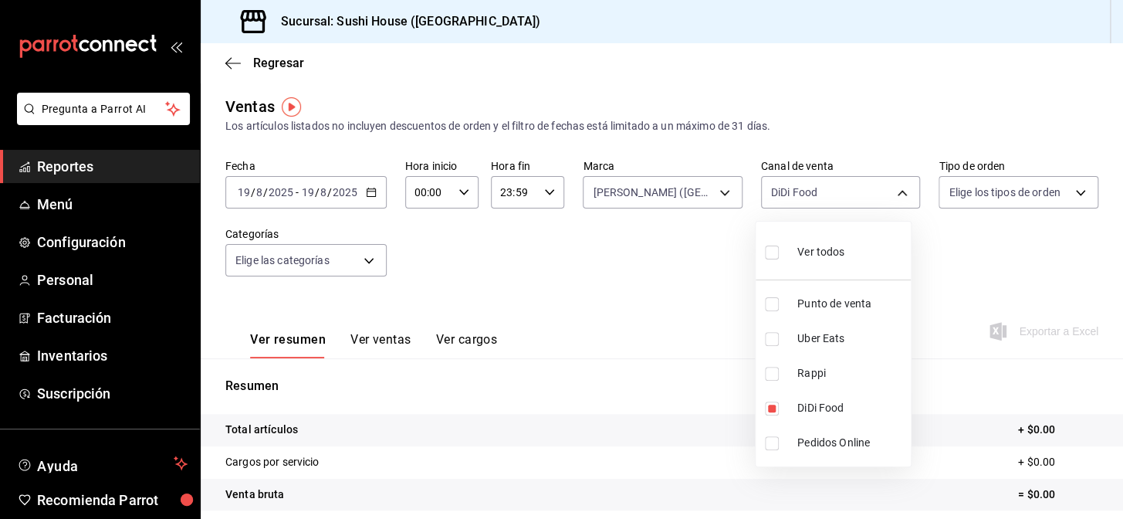
drag, startPoint x: 767, startPoint y: 410, endPoint x: 779, endPoint y: 367, distance: 44.0
click at [768, 411] on input "checkbox" at bounding box center [772, 408] width 14 height 14
checkbox input "false"
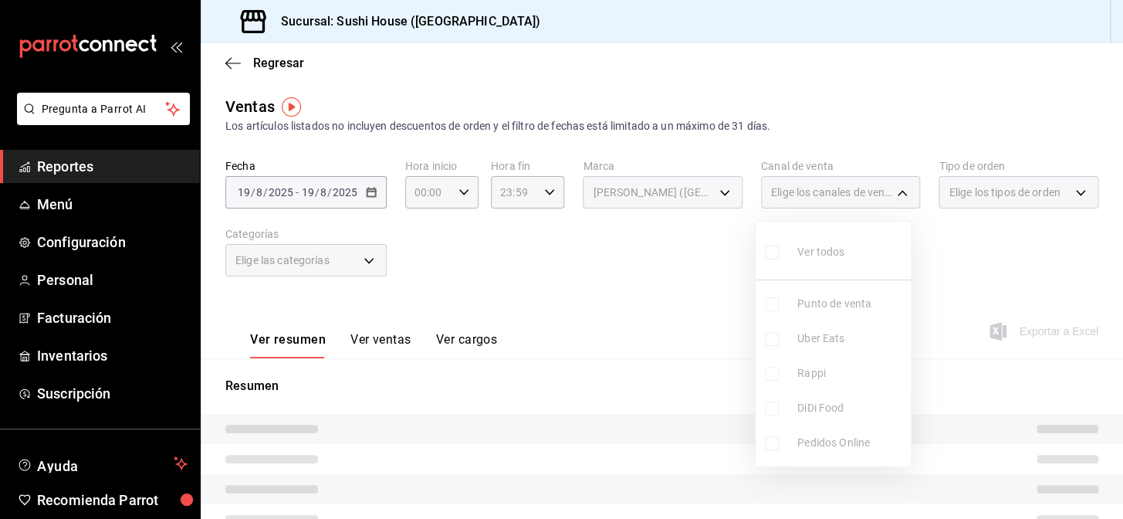
click at [769, 338] on ul "Ver todos Punto de venta Uber Eats Rappi DiDi Food Pedidos Online" at bounding box center [832, 343] width 155 height 245
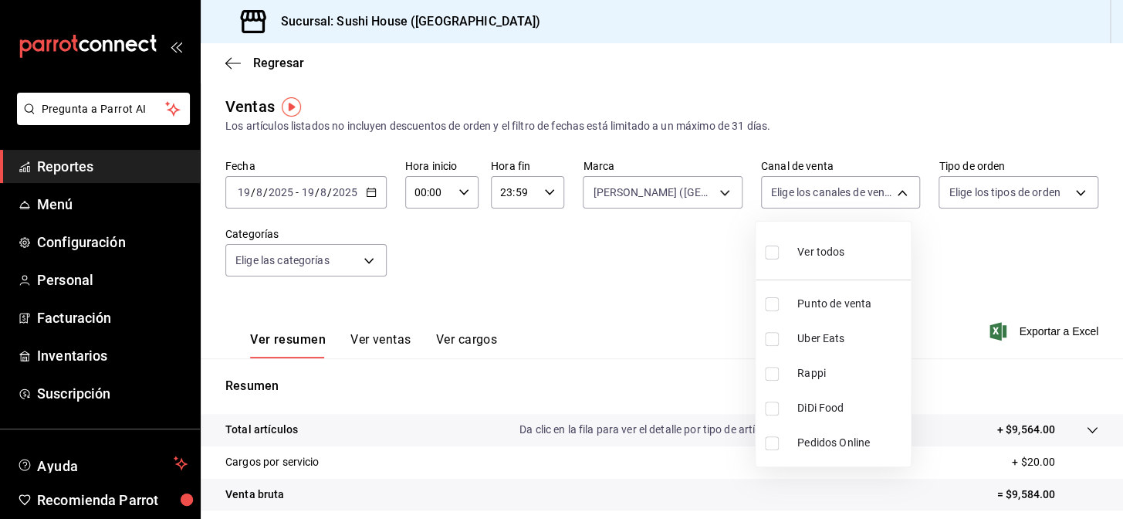
click at [775, 346] on li "Uber Eats" at bounding box center [832, 338] width 155 height 35
type input "UBER_EATS"
checkbox input "true"
click at [674, 326] on div at bounding box center [561, 259] width 1123 height 519
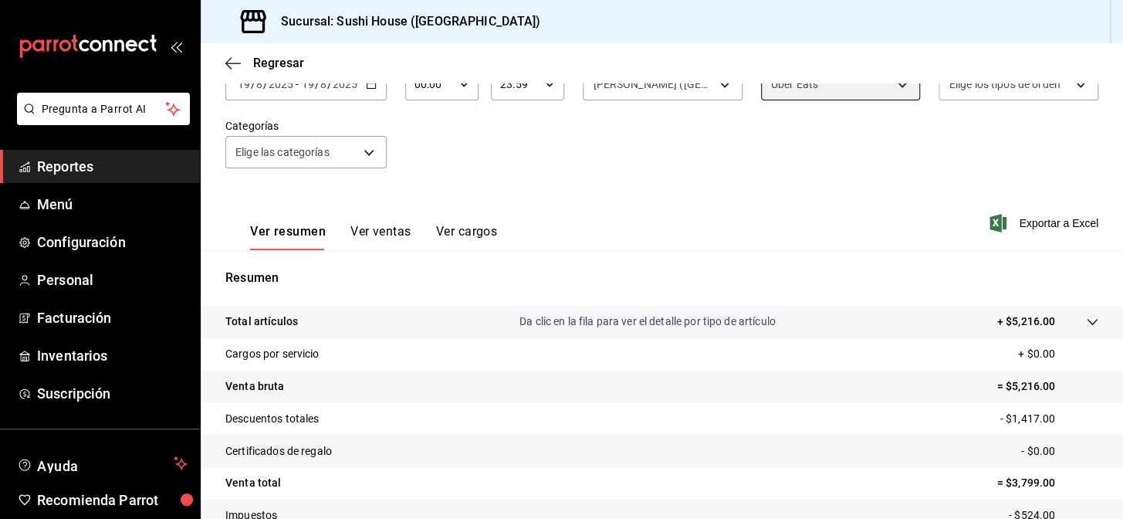
scroll to position [221, 0]
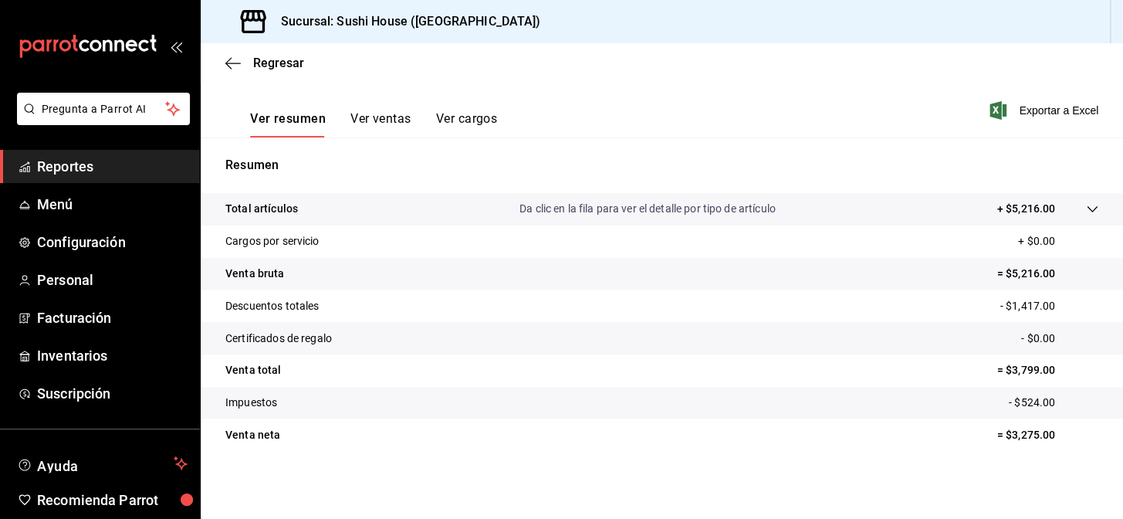
click at [110, 167] on span "Reportes" at bounding box center [112, 166] width 150 height 21
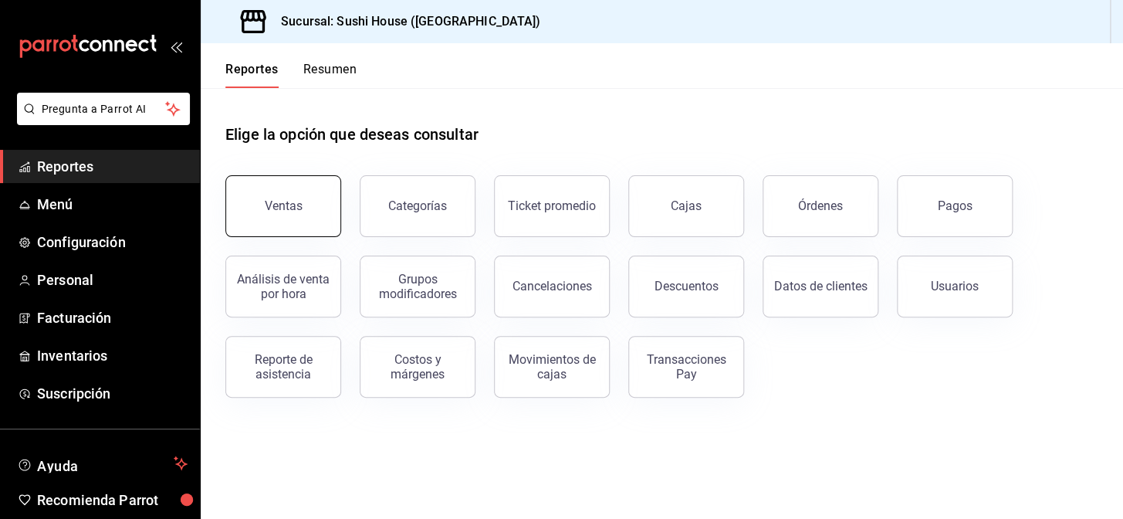
click at [290, 203] on div "Ventas" at bounding box center [284, 205] width 38 height 15
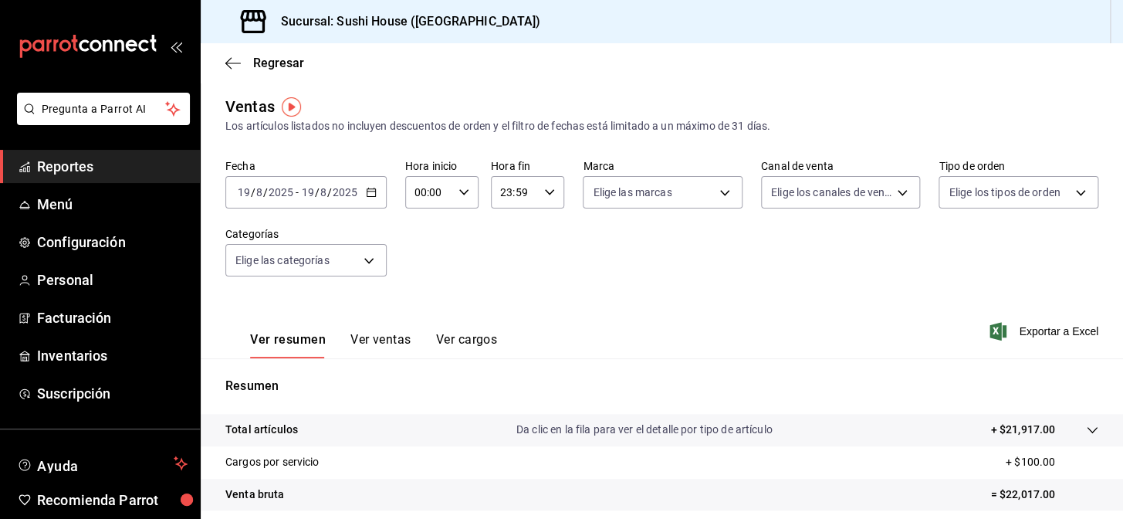
click at [74, 163] on span "Reportes" at bounding box center [112, 166] width 150 height 21
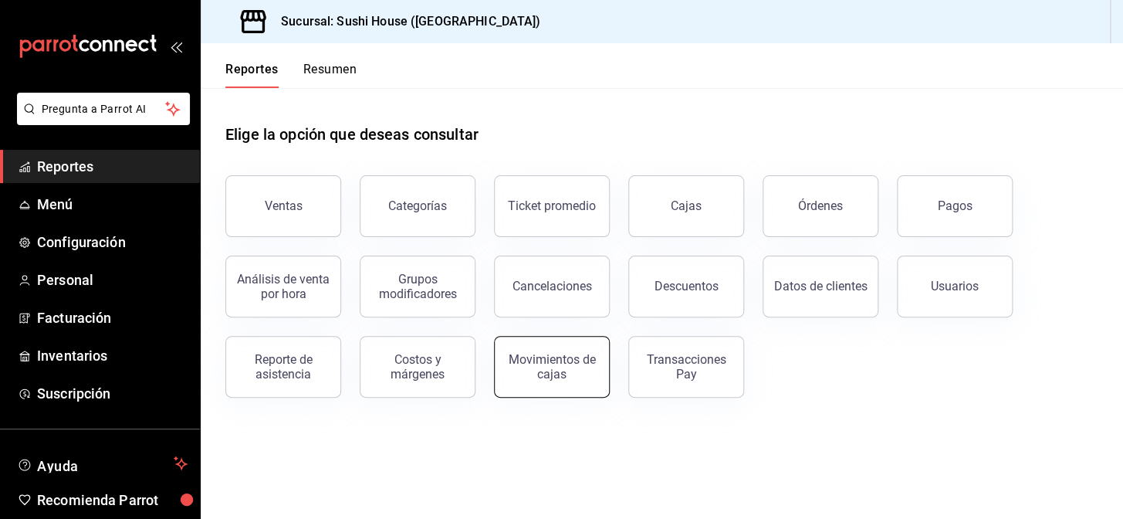
click at [559, 374] on div "Movimientos de cajas" at bounding box center [552, 366] width 96 height 29
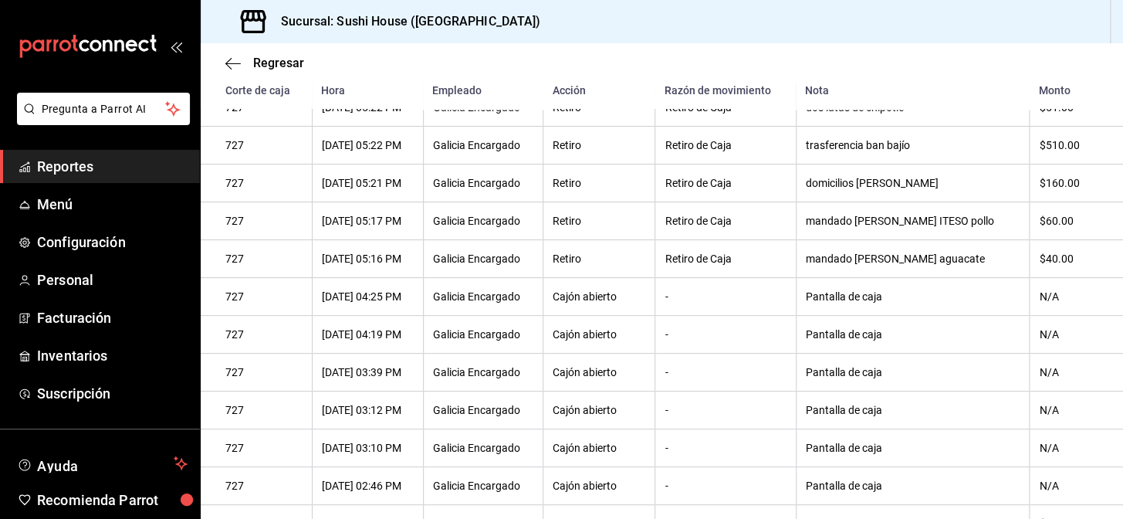
scroll to position [1346, 0]
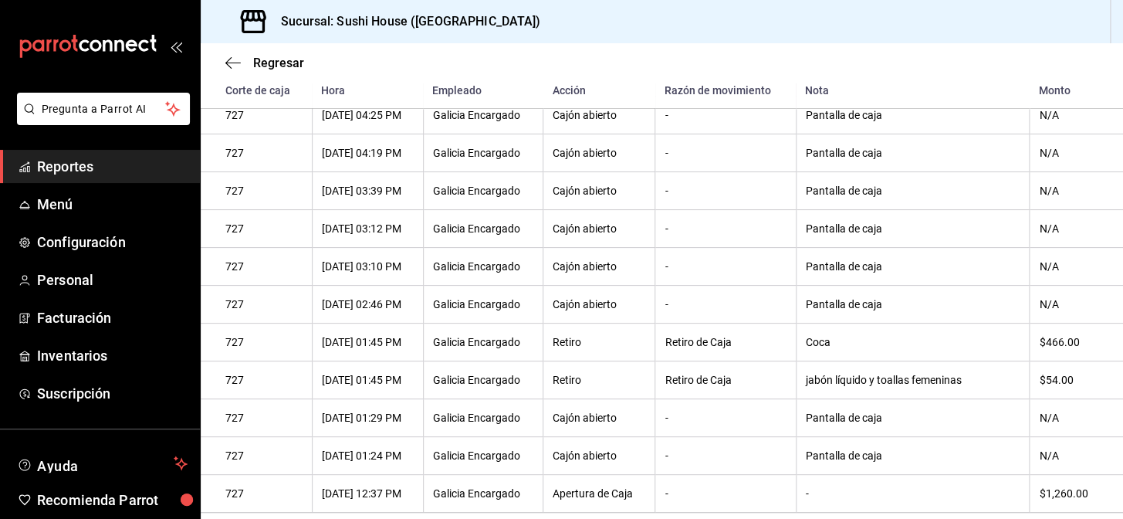
click at [105, 169] on span "Reportes" at bounding box center [112, 166] width 150 height 21
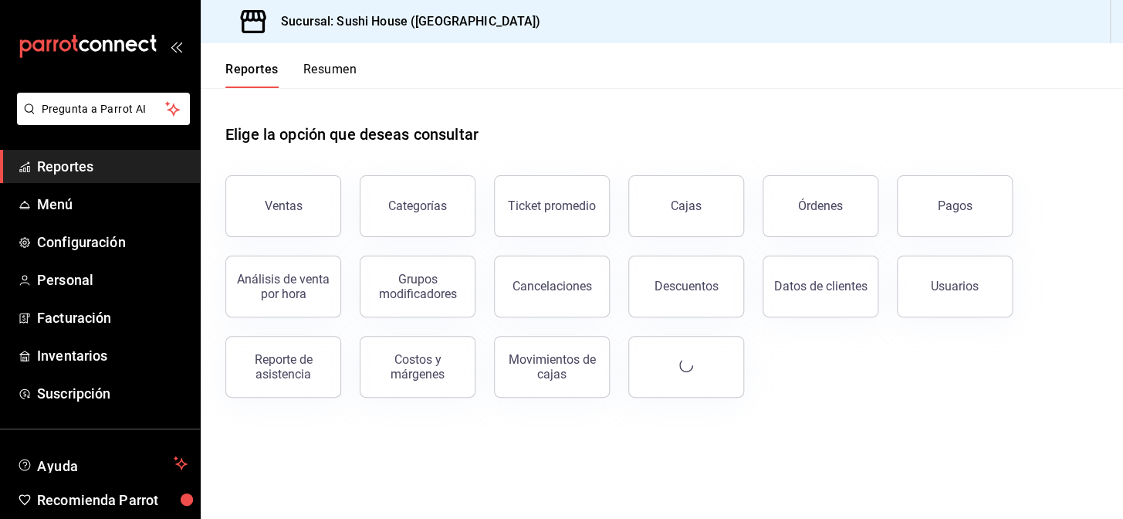
click at [334, 73] on button "Resumen" at bounding box center [329, 75] width 53 height 26
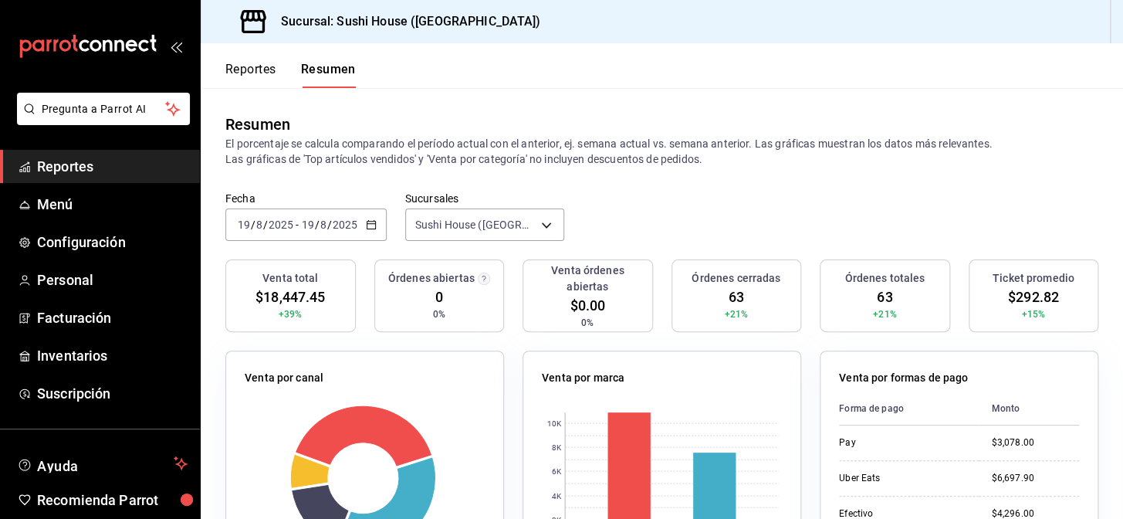
click at [103, 174] on span "Reportes" at bounding box center [112, 166] width 150 height 21
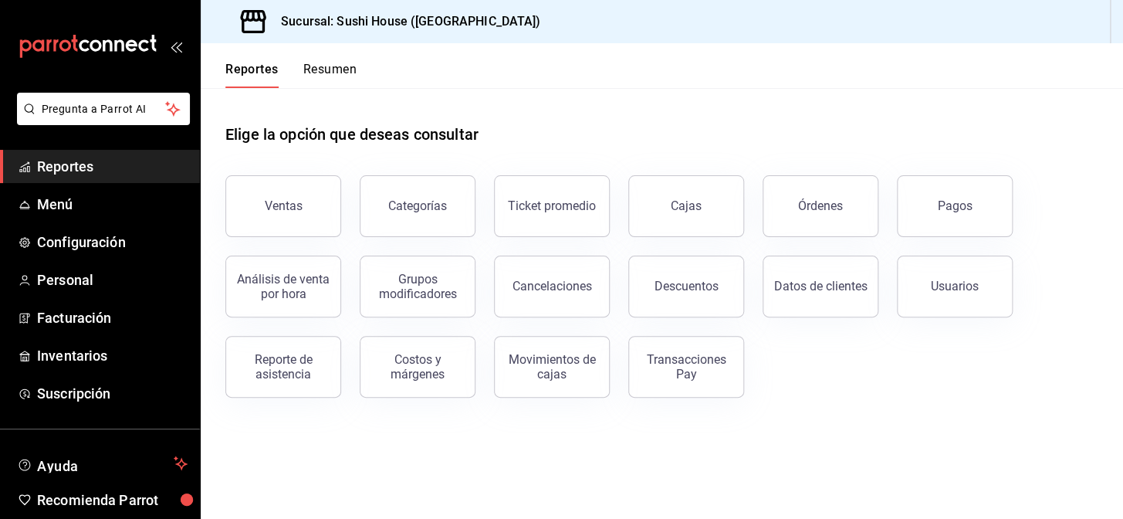
click at [313, 80] on button "Resumen" at bounding box center [329, 75] width 53 height 26
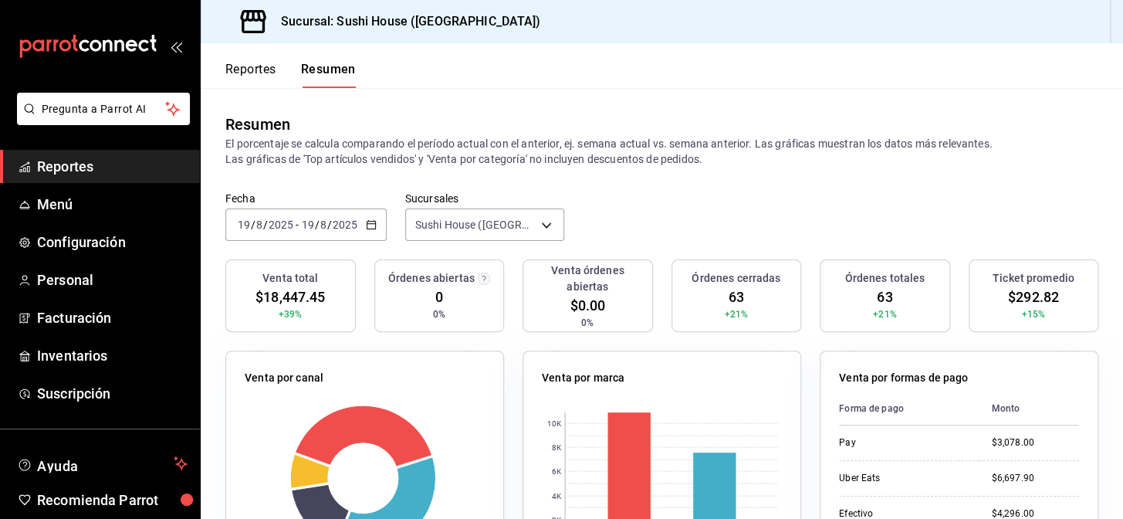
click at [101, 162] on span "Reportes" at bounding box center [112, 166] width 150 height 21
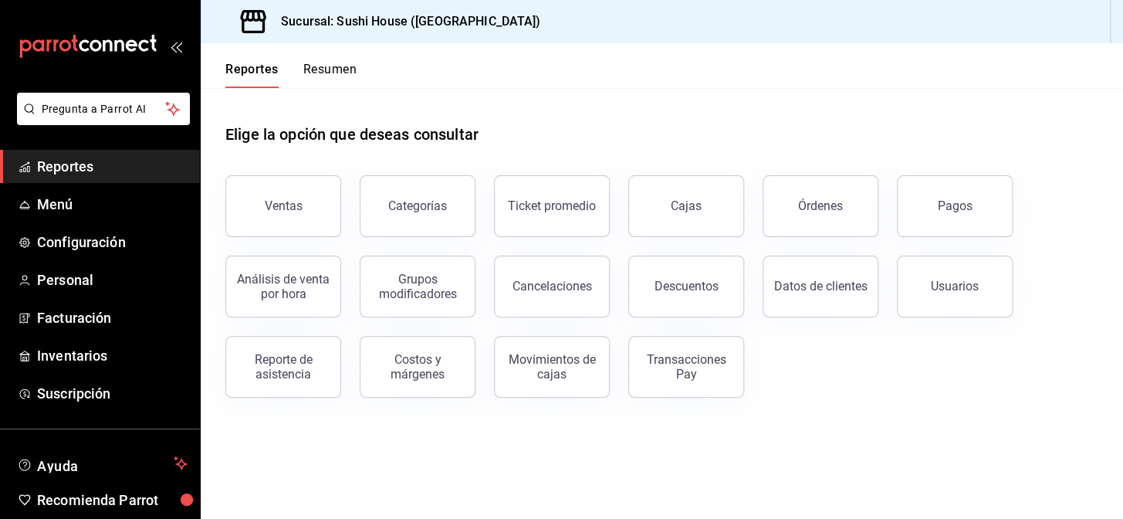
click at [324, 64] on button "Resumen" at bounding box center [329, 75] width 53 height 26
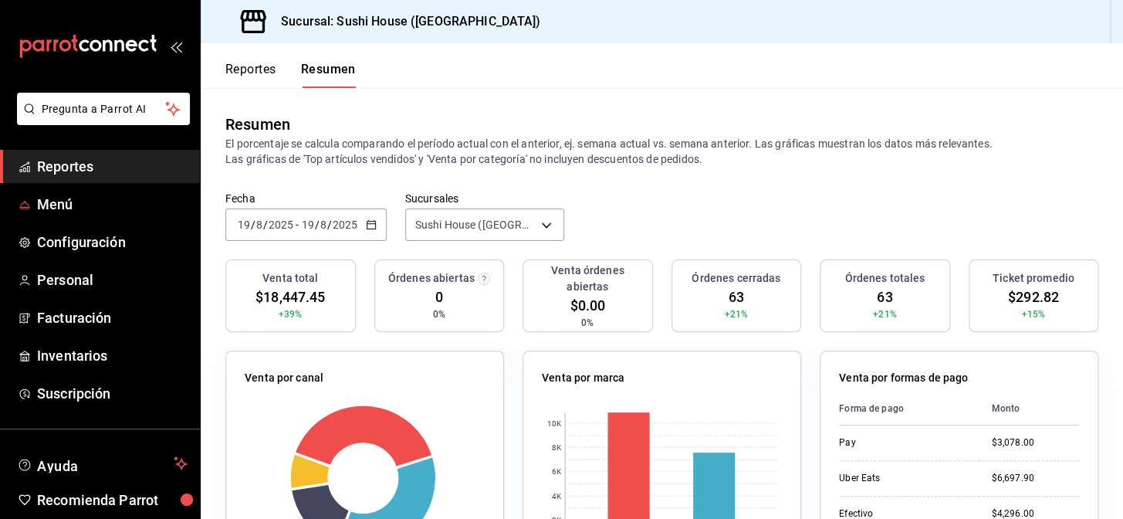
click at [101, 156] on span "Reportes" at bounding box center [112, 166] width 150 height 21
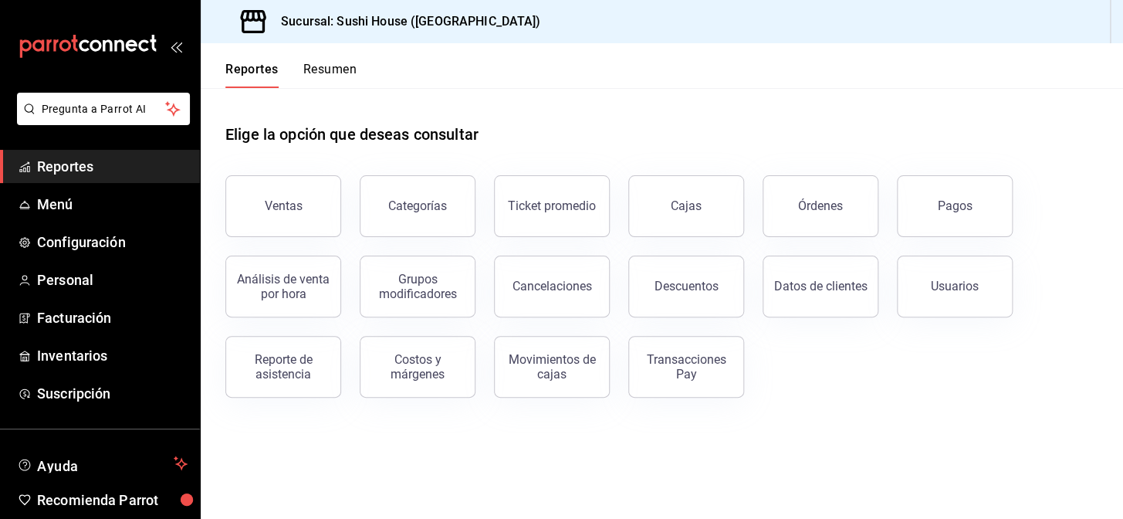
click at [311, 63] on button "Resumen" at bounding box center [329, 75] width 53 height 26
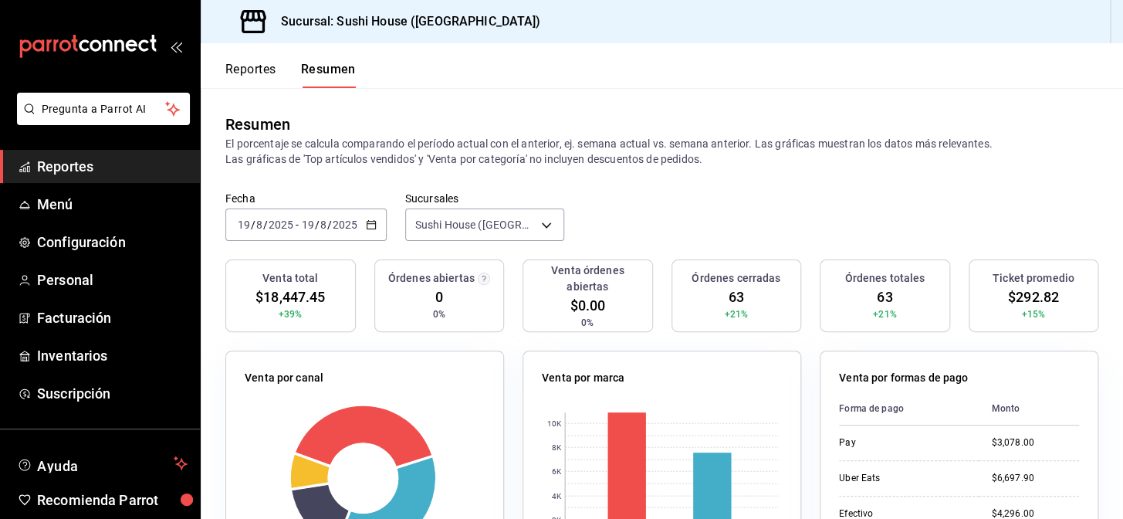
click at [108, 167] on span "Reportes" at bounding box center [112, 166] width 150 height 21
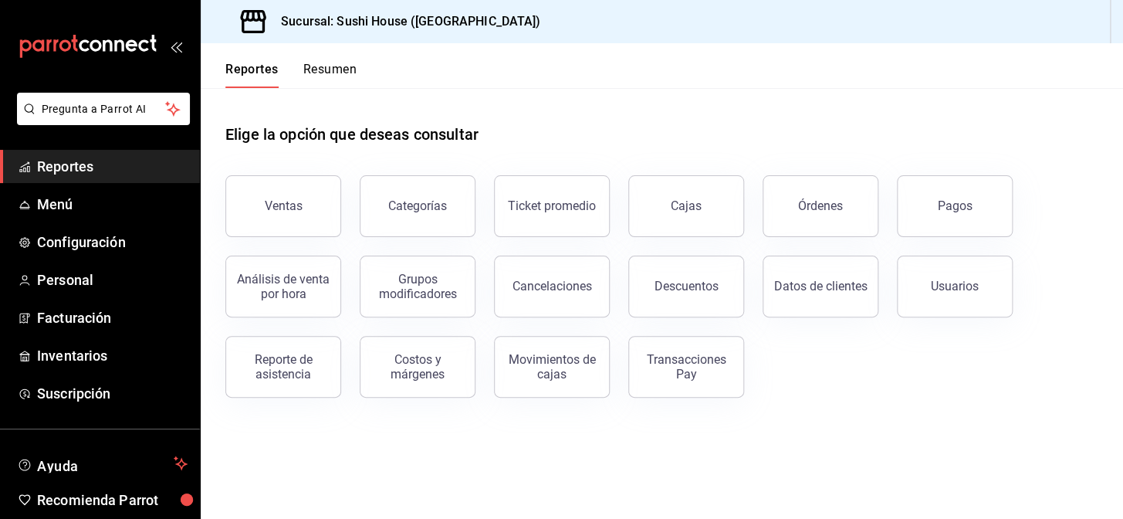
click at [326, 69] on button "Resumen" at bounding box center [329, 75] width 53 height 26
